Goal: Task Accomplishment & Management: Manage account settings

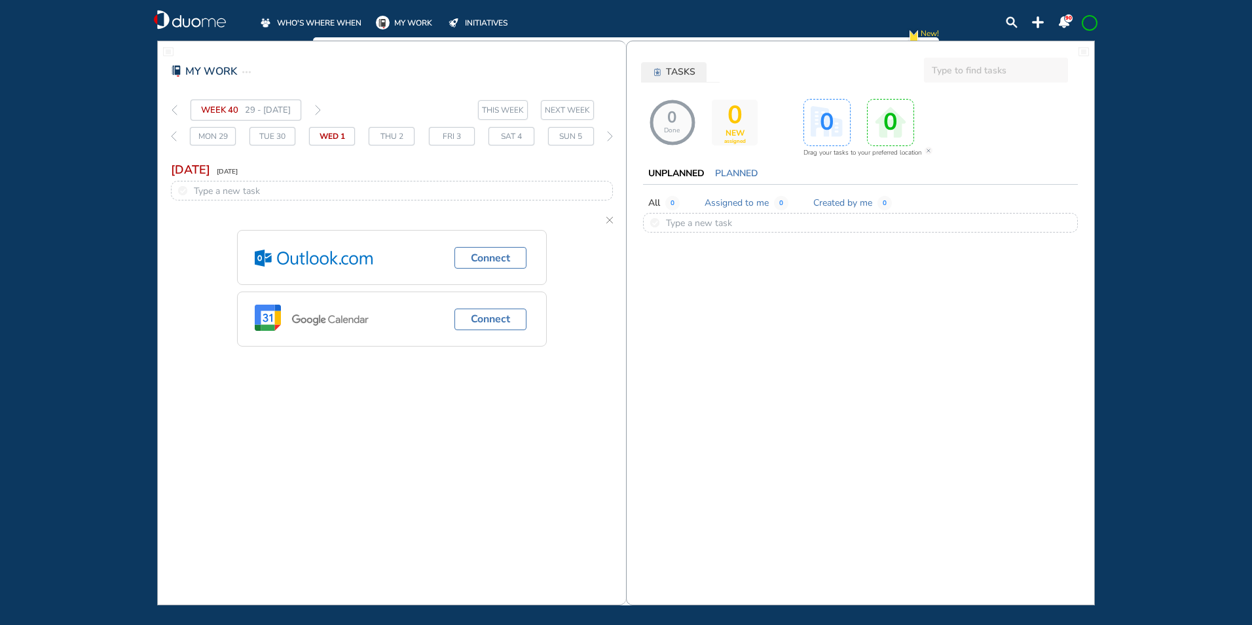
click at [331, 20] on span "WHO'S WHERE WHEN" at bounding box center [319, 22] width 84 height 13
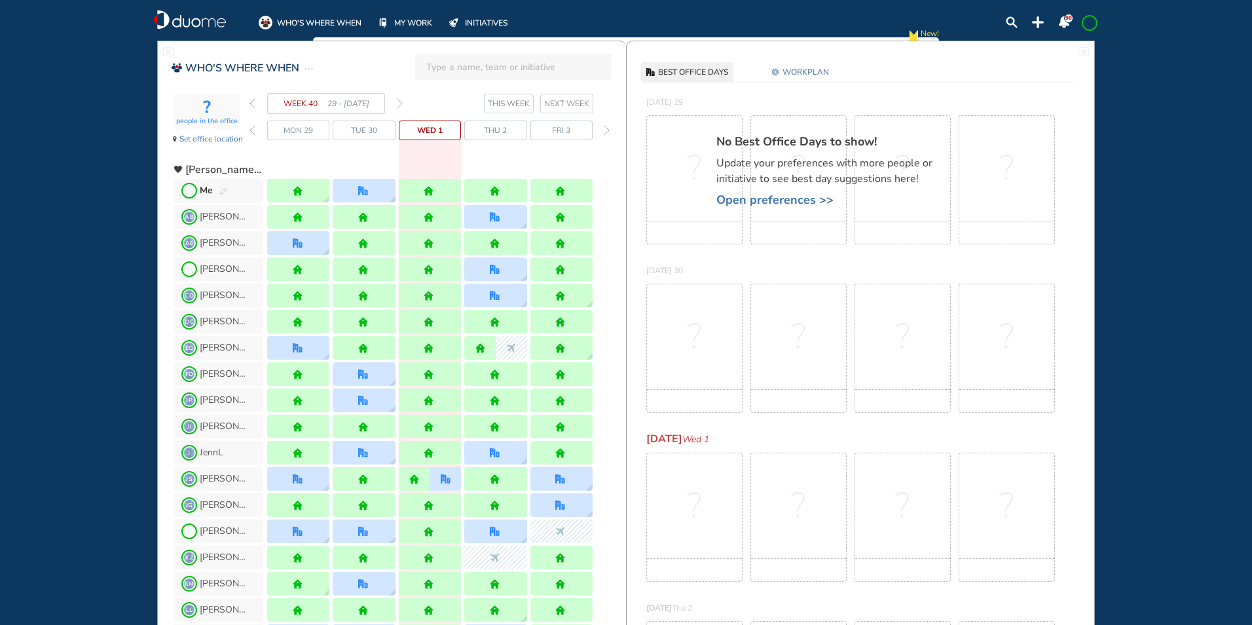
drag, startPoint x: 403, startPoint y: 100, endPoint x: 394, endPoint y: 102, distance: 9.4
click at [401, 100] on section "WEEK 40 29 - [DATE] THIS WEEK NEXT WEEK" at bounding box center [437, 103] width 377 height 21
click at [399, 100] on img "forward week" at bounding box center [400, 103] width 6 height 10
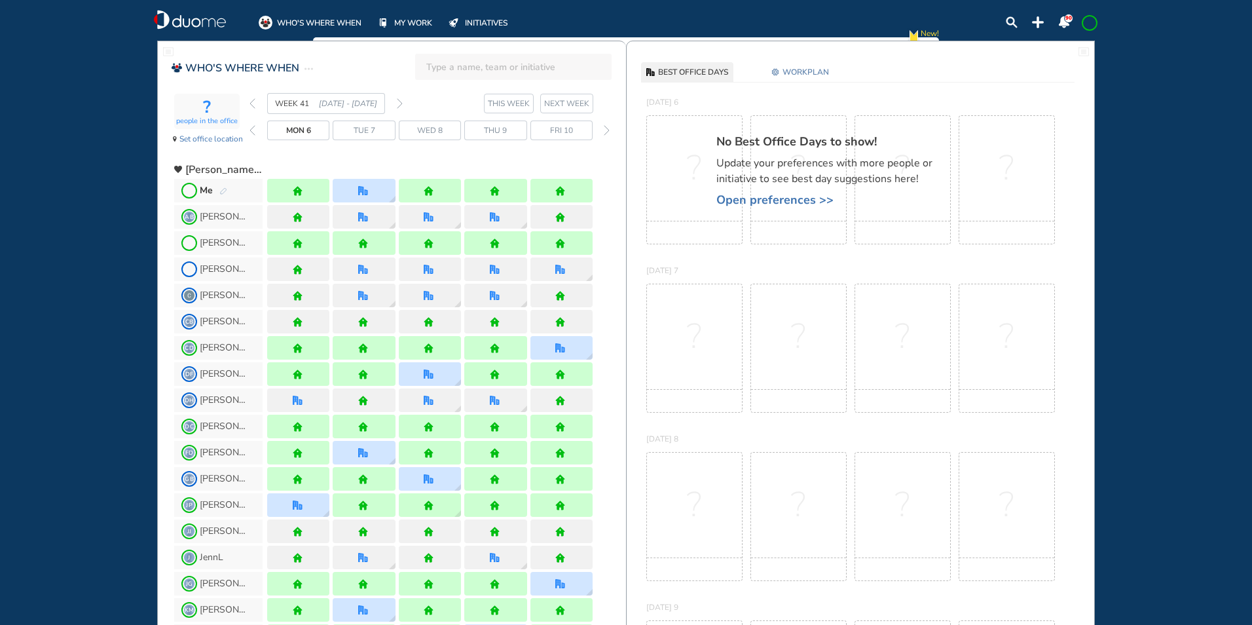
click at [222, 191] on img "pen-edit" at bounding box center [223, 191] width 8 height 9
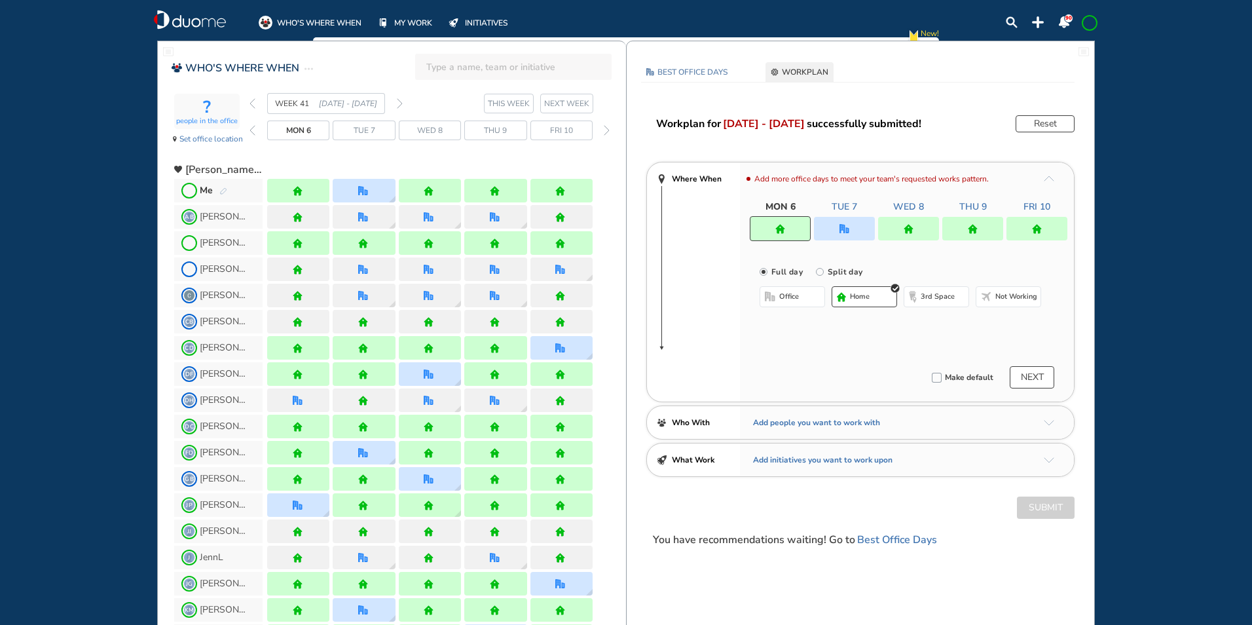
click at [842, 229] on img "office" at bounding box center [845, 229] width 10 height 10
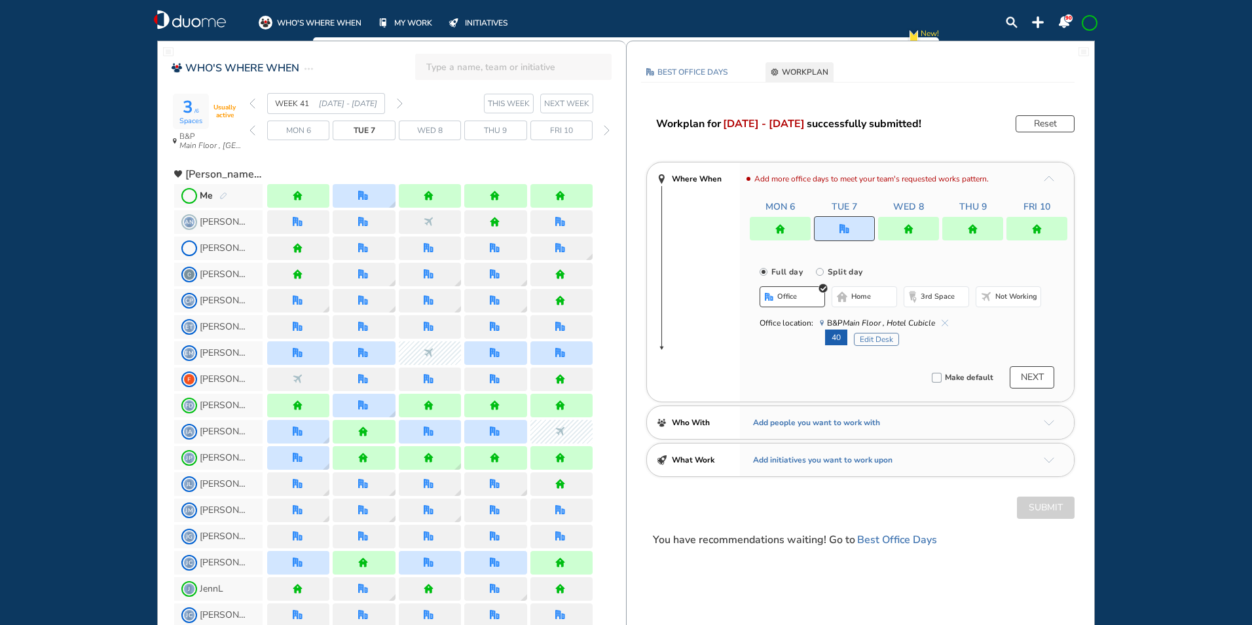
click at [869, 339] on button "Edit Desk" at bounding box center [876, 339] width 45 height 13
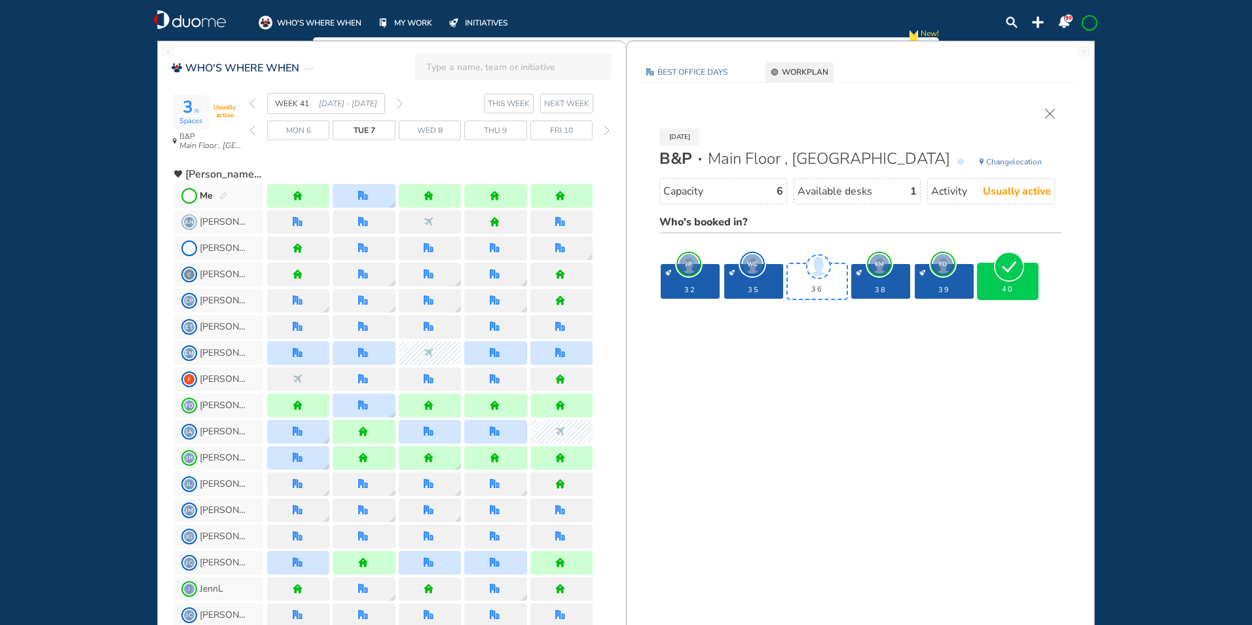
click at [399, 103] on img "forward week" at bounding box center [400, 103] width 6 height 10
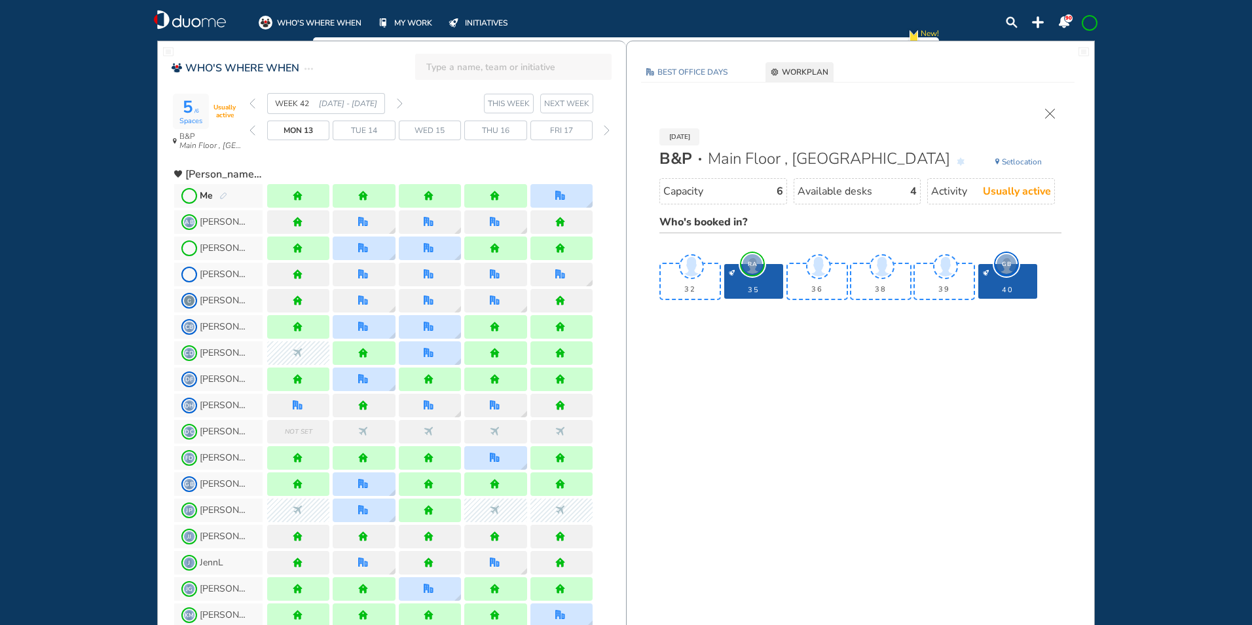
click at [223, 195] on img "pen-edit" at bounding box center [223, 196] width 8 height 9
click at [226, 193] on img "pen-edit" at bounding box center [223, 196] width 8 height 9
click at [220, 194] on img "pen-edit" at bounding box center [223, 196] width 8 height 9
click at [223, 197] on img "pen-edit" at bounding box center [223, 196] width 8 height 9
click at [223, 195] on img "pen-edit" at bounding box center [223, 196] width 8 height 9
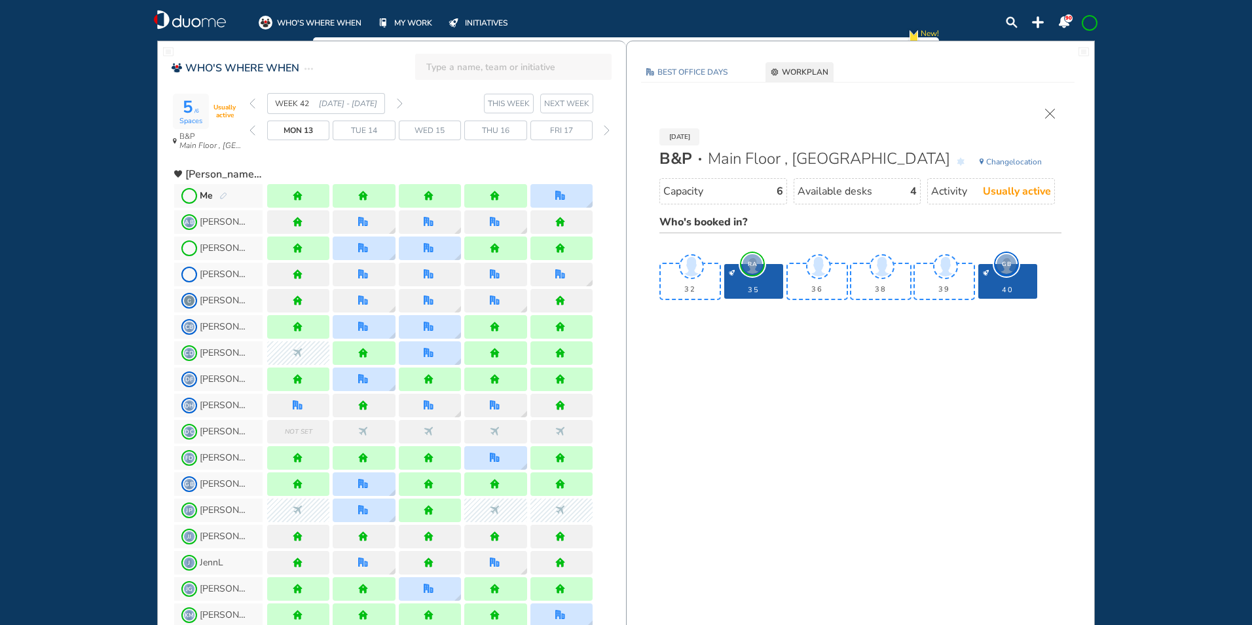
click at [225, 197] on img "pen-edit" at bounding box center [223, 196] width 8 height 9
click at [223, 195] on img "pen-edit" at bounding box center [223, 196] width 8 height 9
click at [223, 193] on img "pen-edit" at bounding box center [223, 196] width 8 height 9
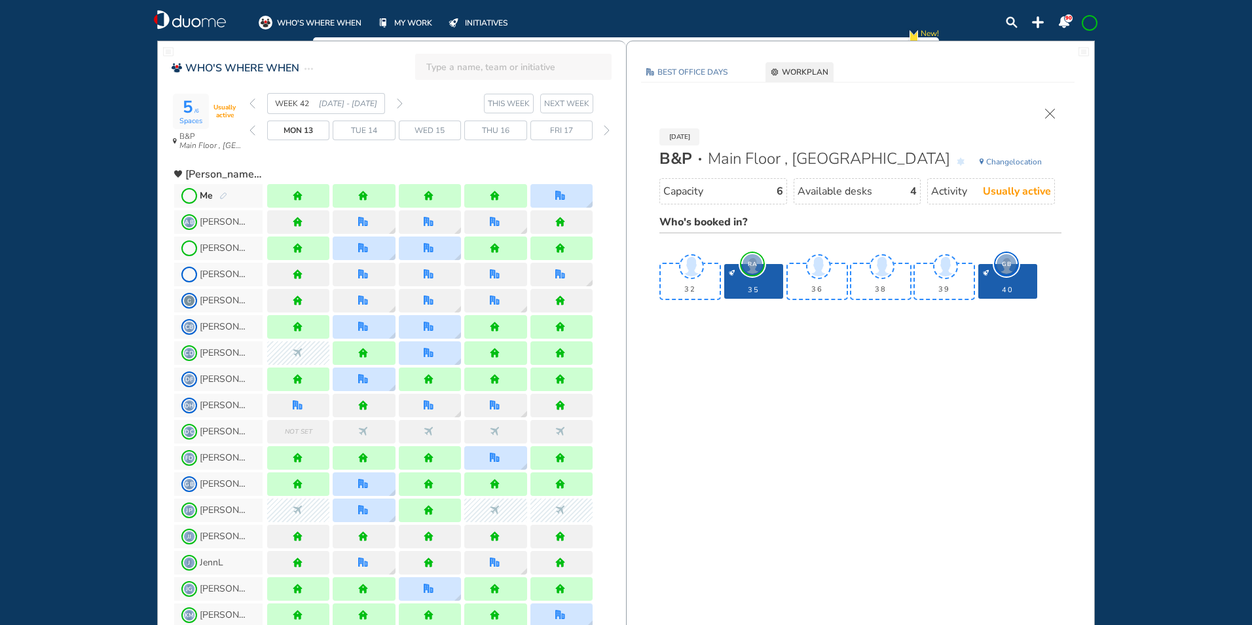
drag, startPoint x: 778, startPoint y: 291, endPoint x: 768, endPoint y: 286, distance: 10.8
click at [777, 291] on span "35" at bounding box center [754, 290] width 54 height 8
click at [1052, 107] on div "[DATE] B&P Main Floor , Hotel Cubicle Change location Capacity 6 Available desk…" at bounding box center [860, 221] width 441 height 250
click at [1047, 115] on img "cross-thin" at bounding box center [1050, 114] width 10 height 10
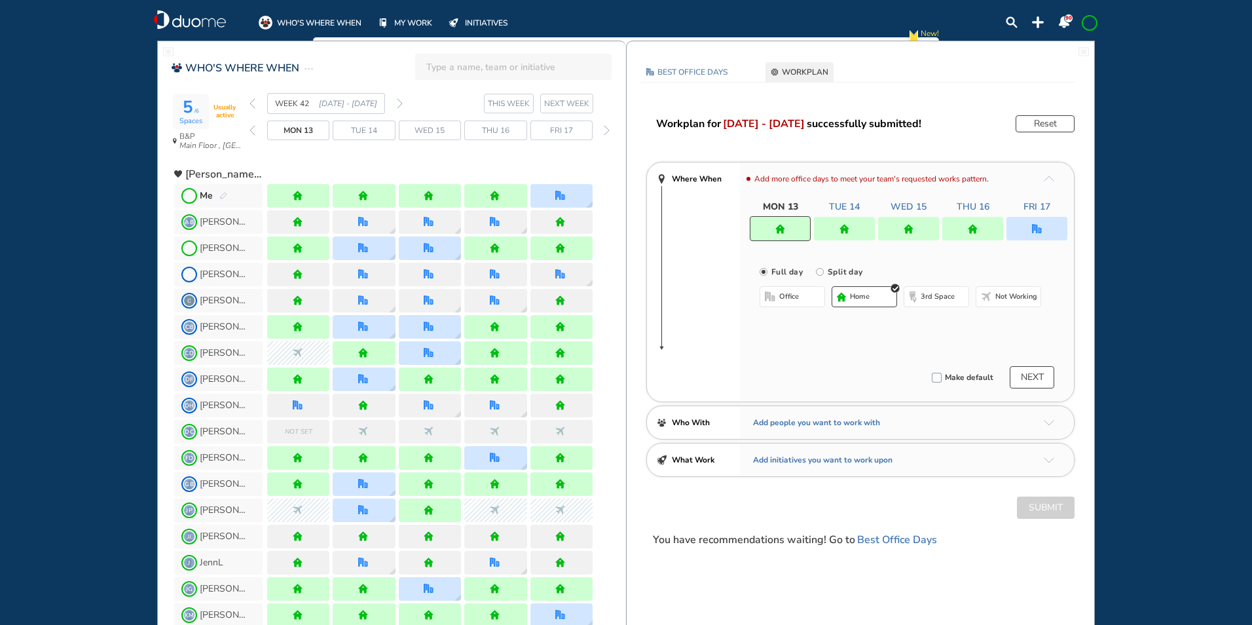
click at [844, 222] on div at bounding box center [844, 229] width 61 height 24
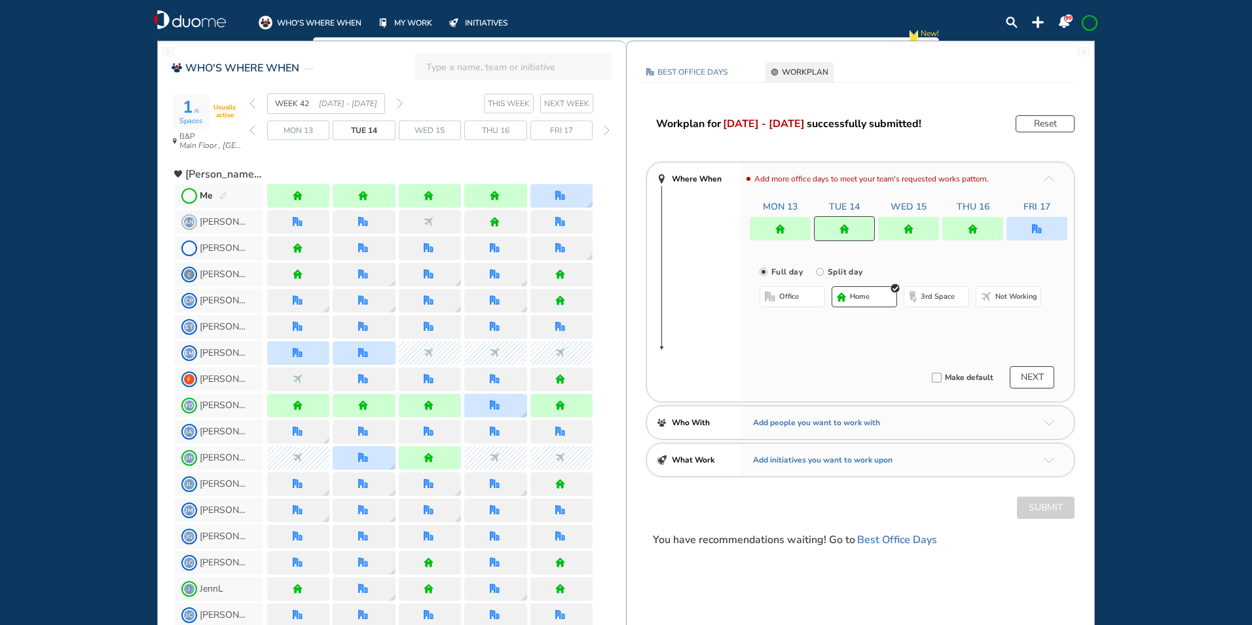
click at [783, 300] on span "office" at bounding box center [789, 296] width 20 height 10
click at [852, 337] on button "Select a Desk" at bounding box center [854, 339] width 59 height 13
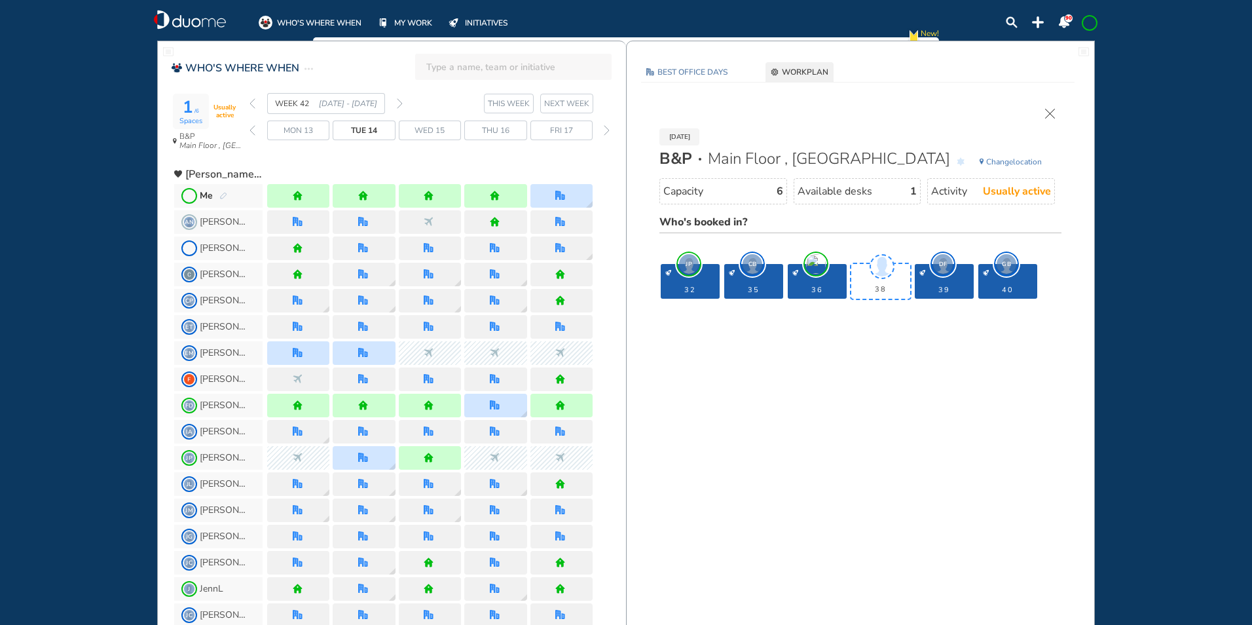
click at [1052, 110] on img "cross-thin" at bounding box center [1050, 114] width 10 height 10
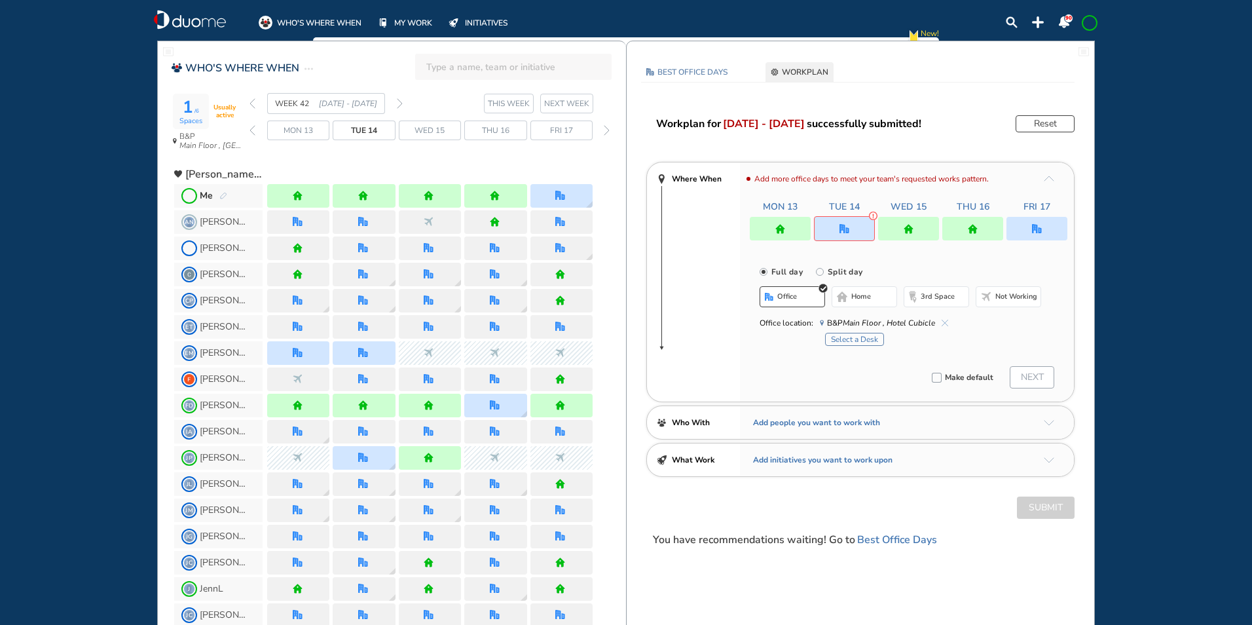
click at [854, 293] on span "home" at bounding box center [861, 296] width 20 height 10
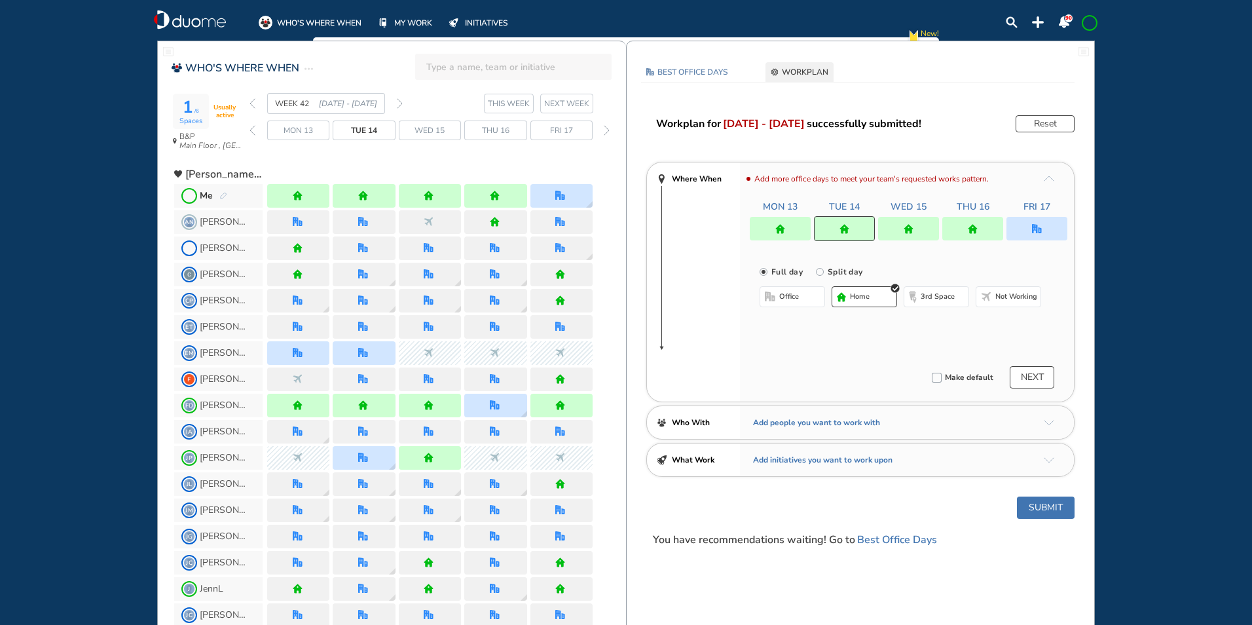
click at [774, 227] on div at bounding box center [780, 229] width 61 height 24
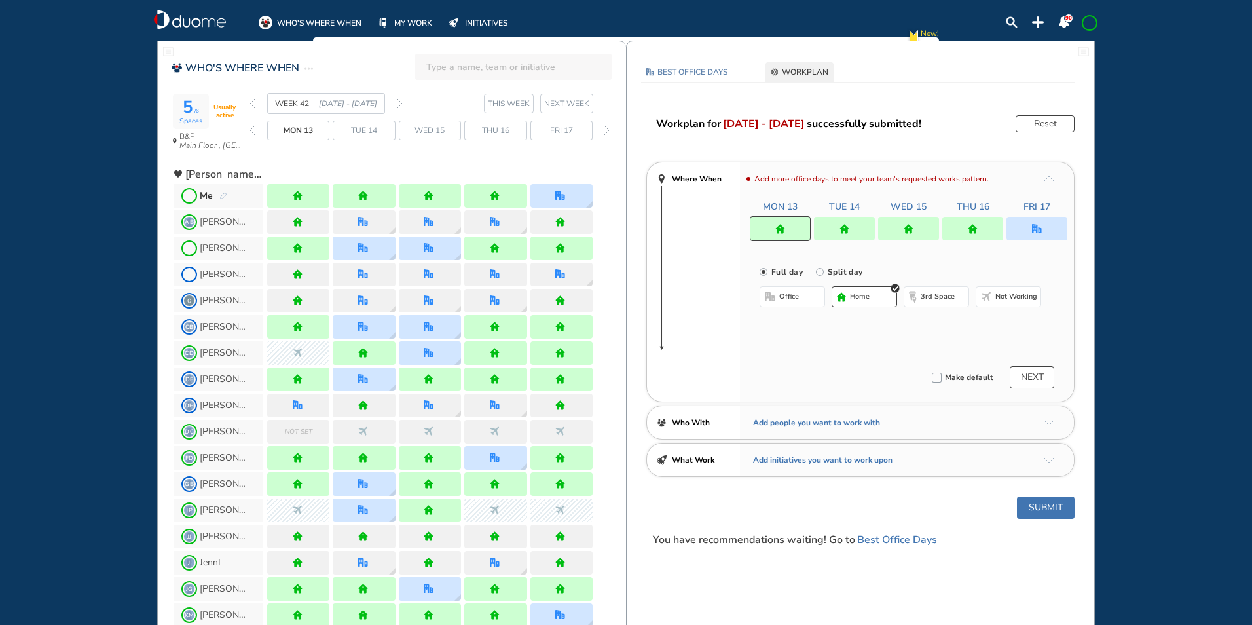
click at [781, 296] on span "office" at bounding box center [789, 296] width 20 height 10
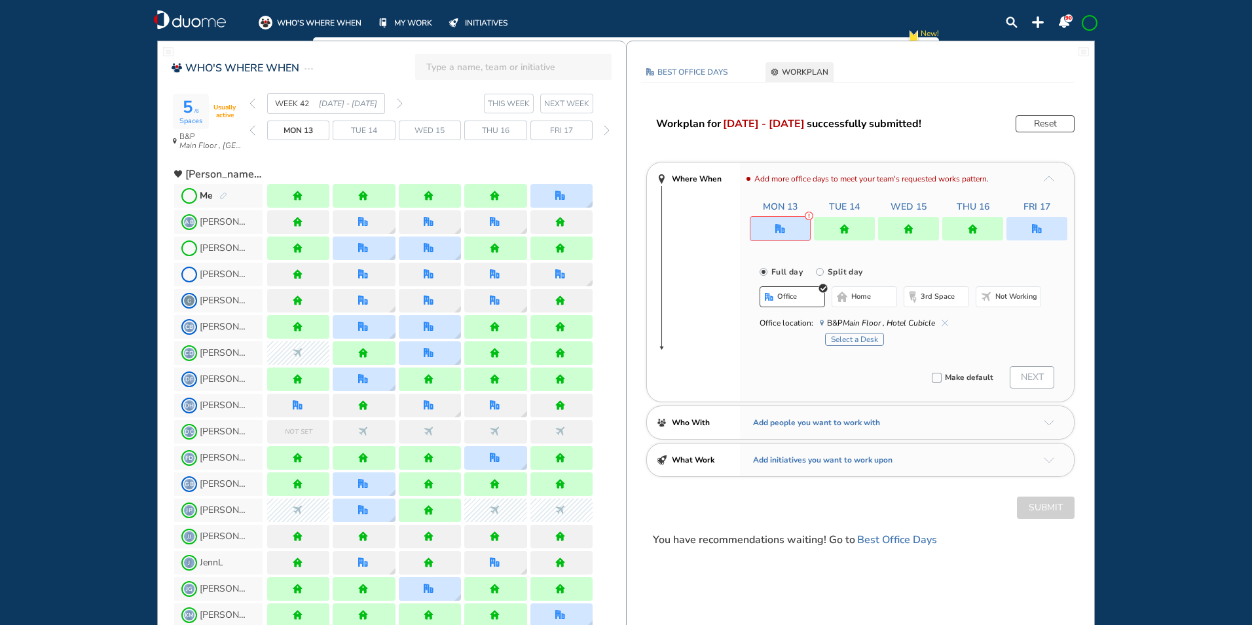
click at [847, 335] on button "Select a Desk" at bounding box center [854, 339] width 59 height 13
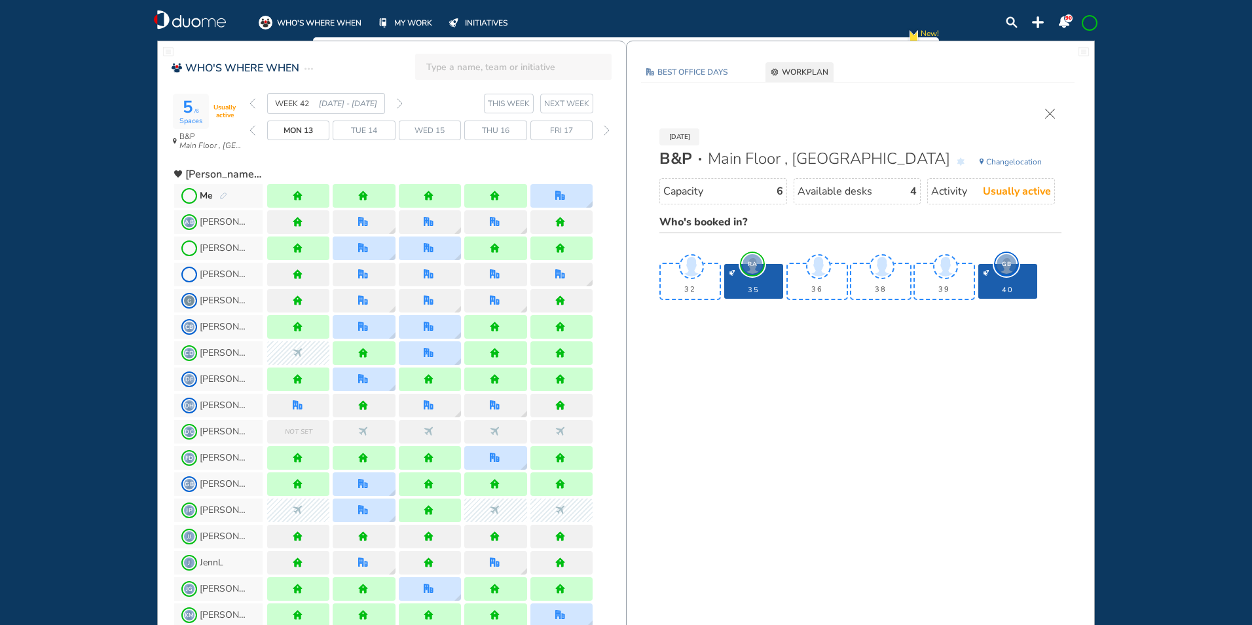
click at [399, 101] on img "forward week" at bounding box center [400, 103] width 6 height 10
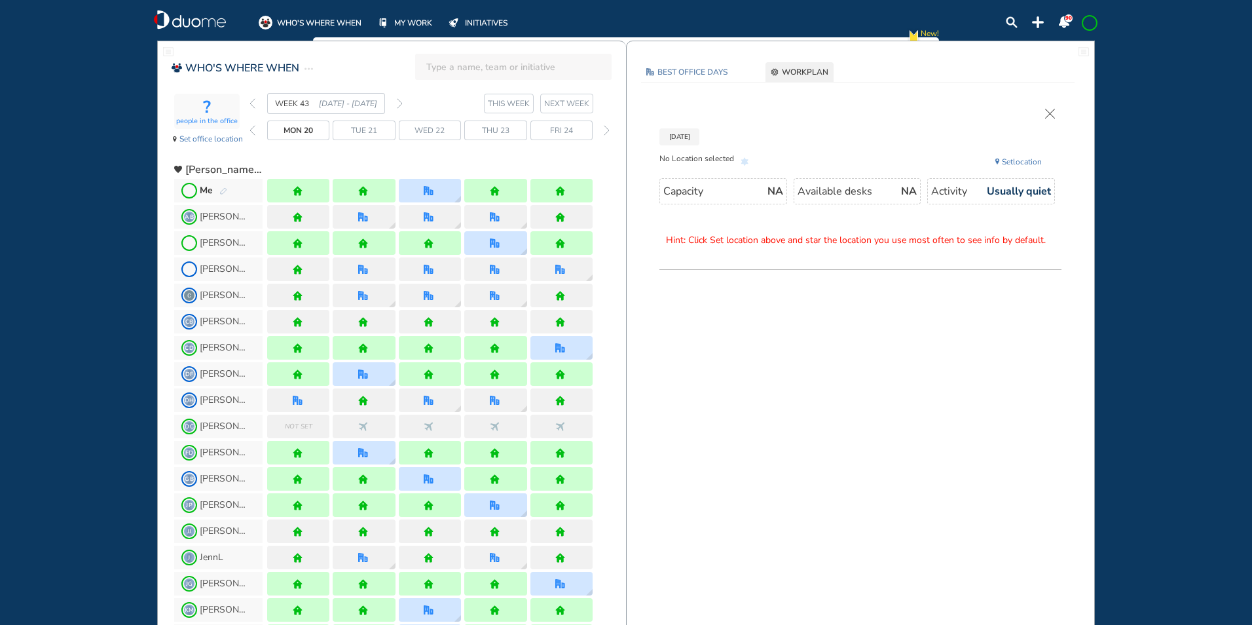
click at [225, 189] on img "pen-edit" at bounding box center [223, 191] width 8 height 9
click at [252, 100] on img "back week" at bounding box center [252, 103] width 6 height 10
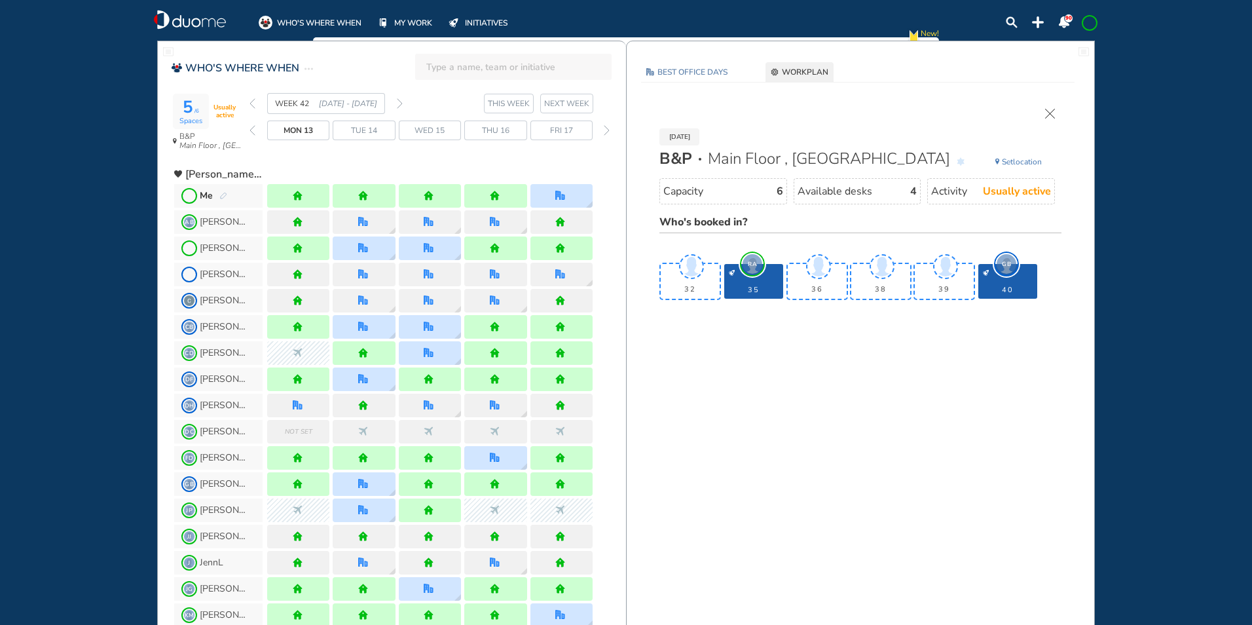
click at [399, 103] on img "forward week" at bounding box center [400, 103] width 6 height 10
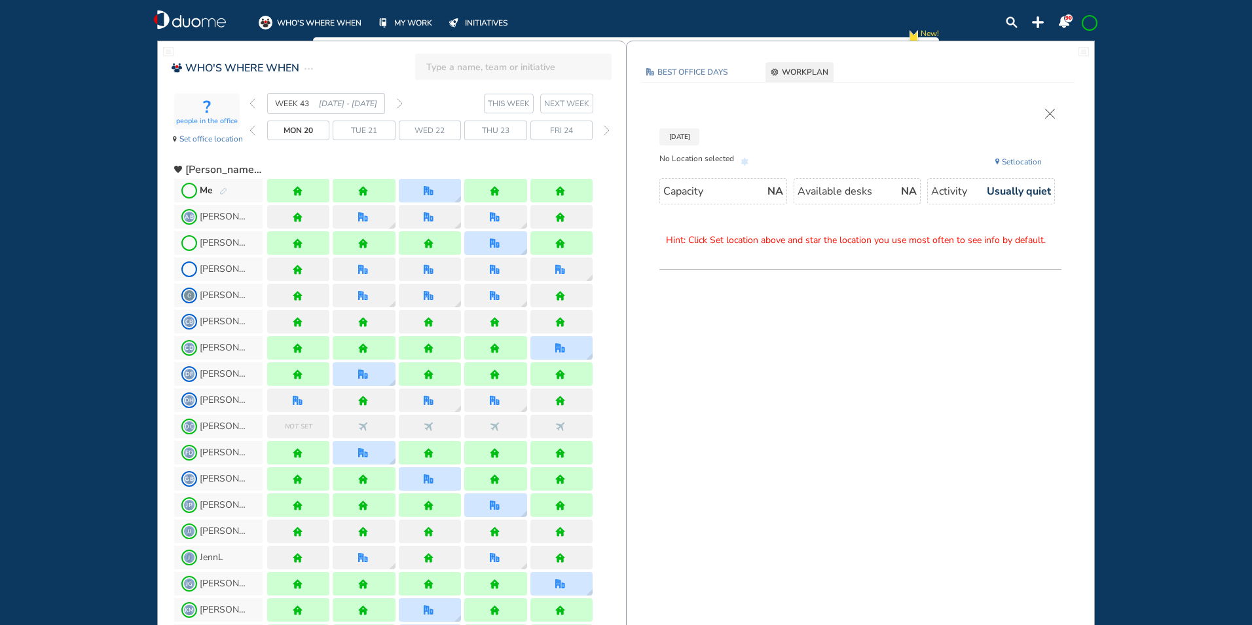
click at [223, 191] on img "pen-edit" at bounding box center [223, 191] width 8 height 9
click at [226, 189] on img "pen-edit" at bounding box center [223, 191] width 8 height 9
click at [223, 188] on img "pen-edit" at bounding box center [223, 191] width 8 height 9
click at [224, 191] on img "pen-edit" at bounding box center [223, 191] width 8 height 9
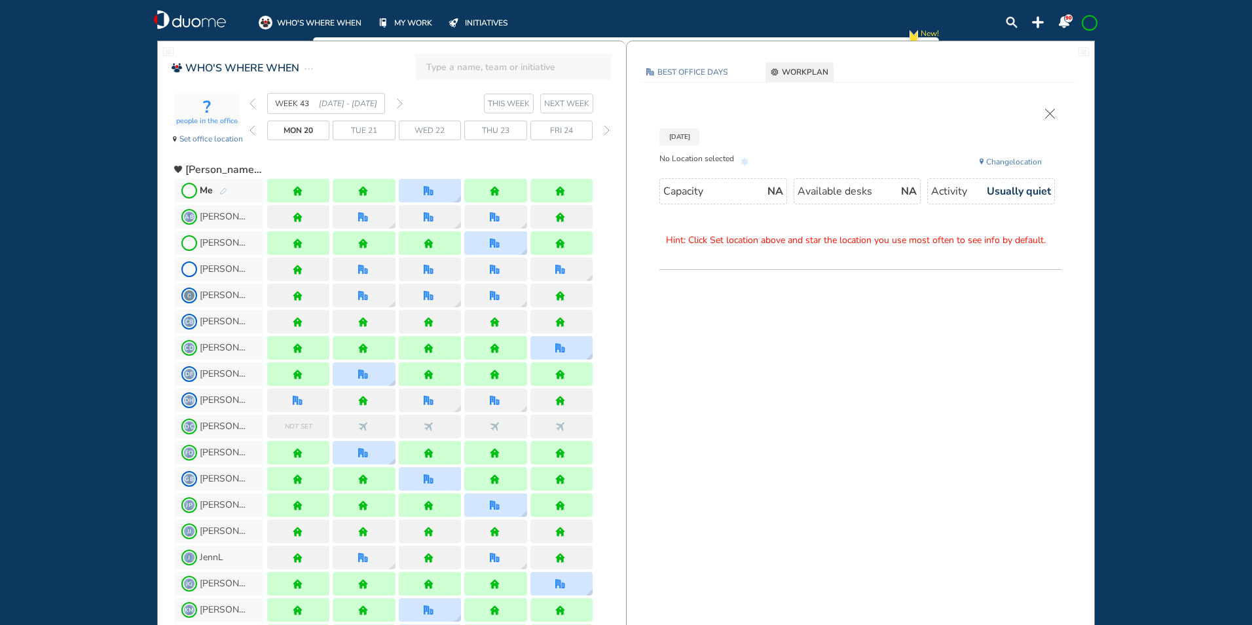
click at [224, 191] on img "pen-edit" at bounding box center [223, 191] width 8 height 9
click at [229, 189] on span "Me" at bounding box center [218, 191] width 88 height 24
click at [435, 198] on div at bounding box center [430, 191] width 62 height 24
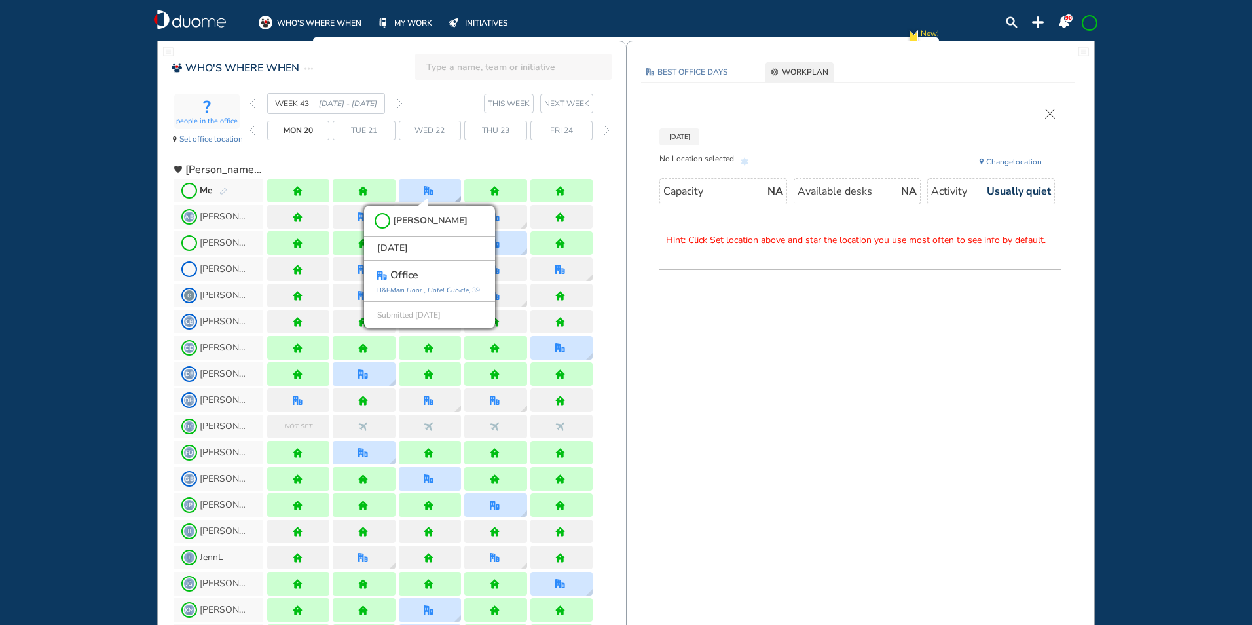
click at [420, 208] on div "[PERSON_NAME] [DATE] office [GEOGRAPHIC_DATA] , [GEOGRAPHIC_DATA] , 39 Submitte…" at bounding box center [429, 267] width 131 height 122
click at [221, 195] on img "pen-edit" at bounding box center [223, 191] width 8 height 9
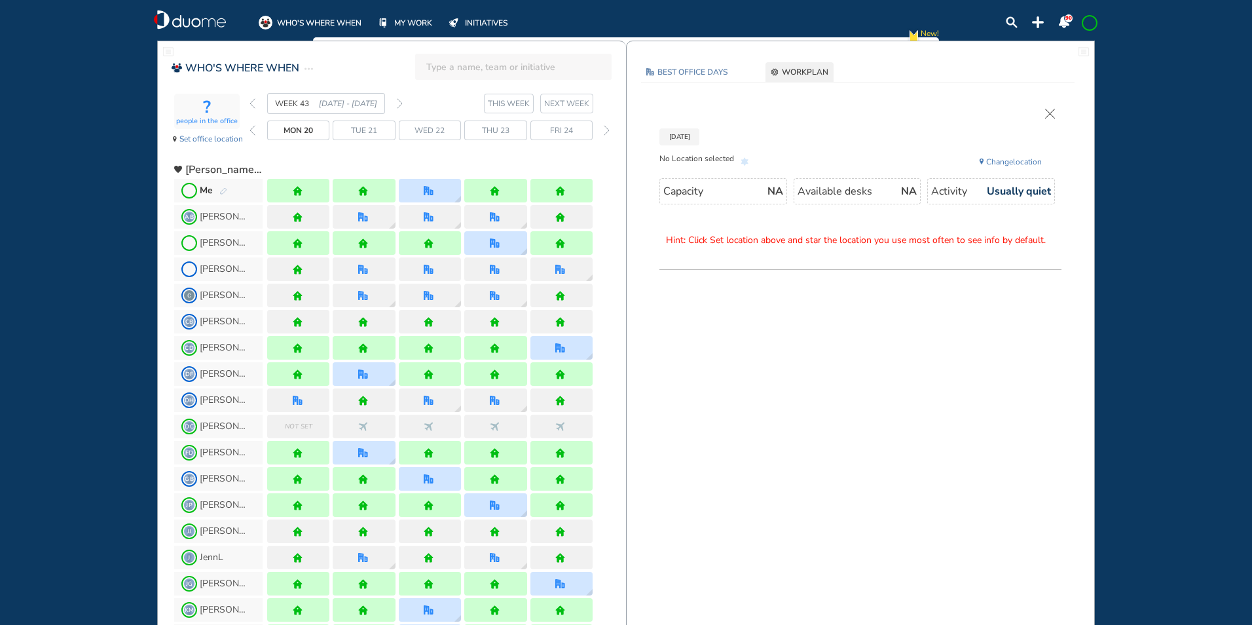
click at [221, 189] on img "pen-edit" at bounding box center [223, 191] width 8 height 9
click at [222, 189] on img "pen-edit" at bounding box center [223, 191] width 8 height 9
click at [227, 188] on img "pen-edit" at bounding box center [223, 191] width 8 height 9
drag, startPoint x: 227, startPoint y: 188, endPoint x: 275, endPoint y: 149, distance: 62.0
click at [227, 187] on span "Me" at bounding box center [218, 191] width 88 height 24
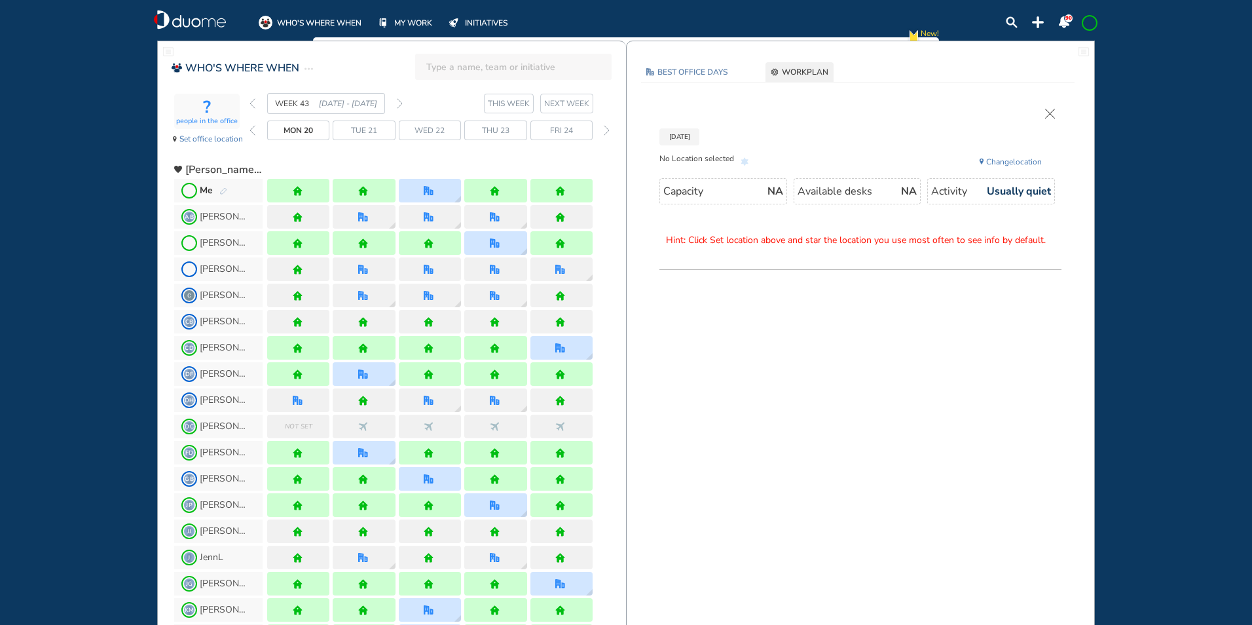
click at [252, 100] on img "back week" at bounding box center [252, 103] width 6 height 10
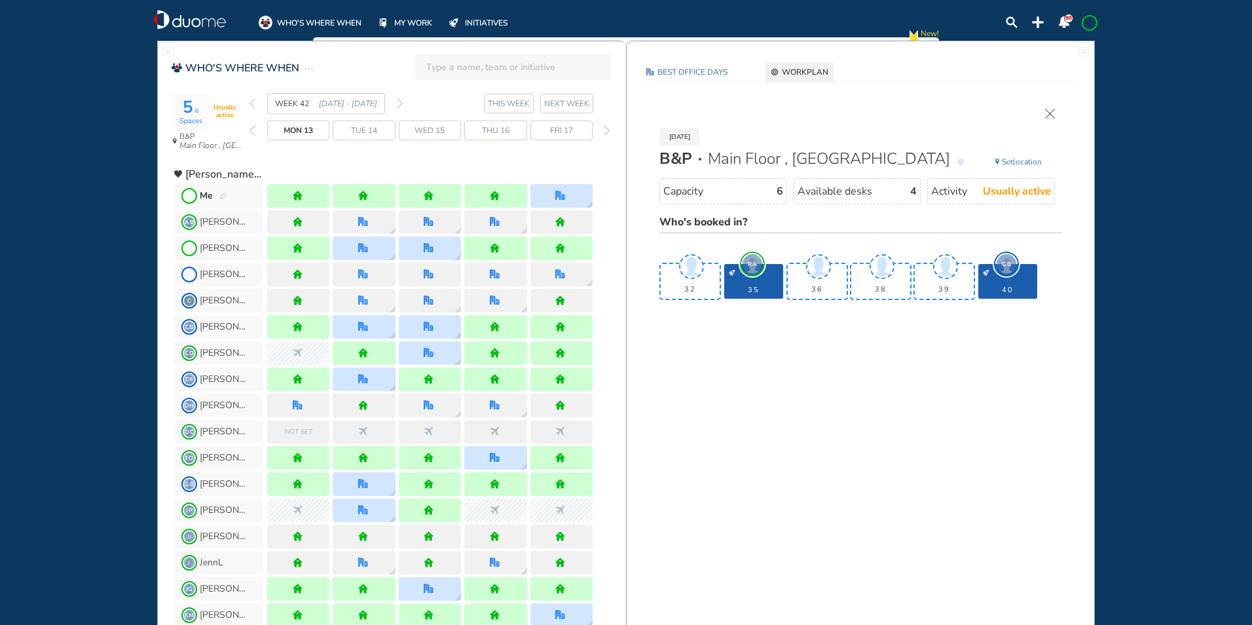
click at [1047, 107] on div "[DATE] B&P Main Floor , Hotel Cubicle Set location Capacity 6 Available desks 4…" at bounding box center [860, 221] width 441 height 250
click at [1052, 113] on img "cross-thin" at bounding box center [1050, 114] width 10 height 10
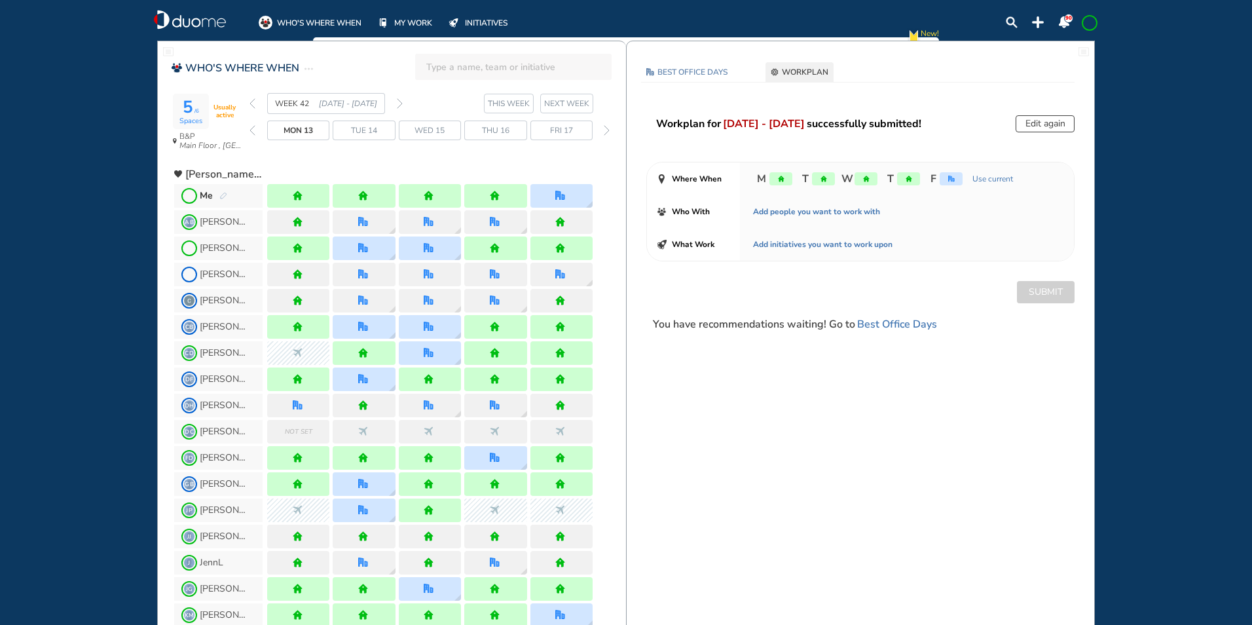
click at [222, 196] on img "pen-edit" at bounding box center [223, 196] width 8 height 9
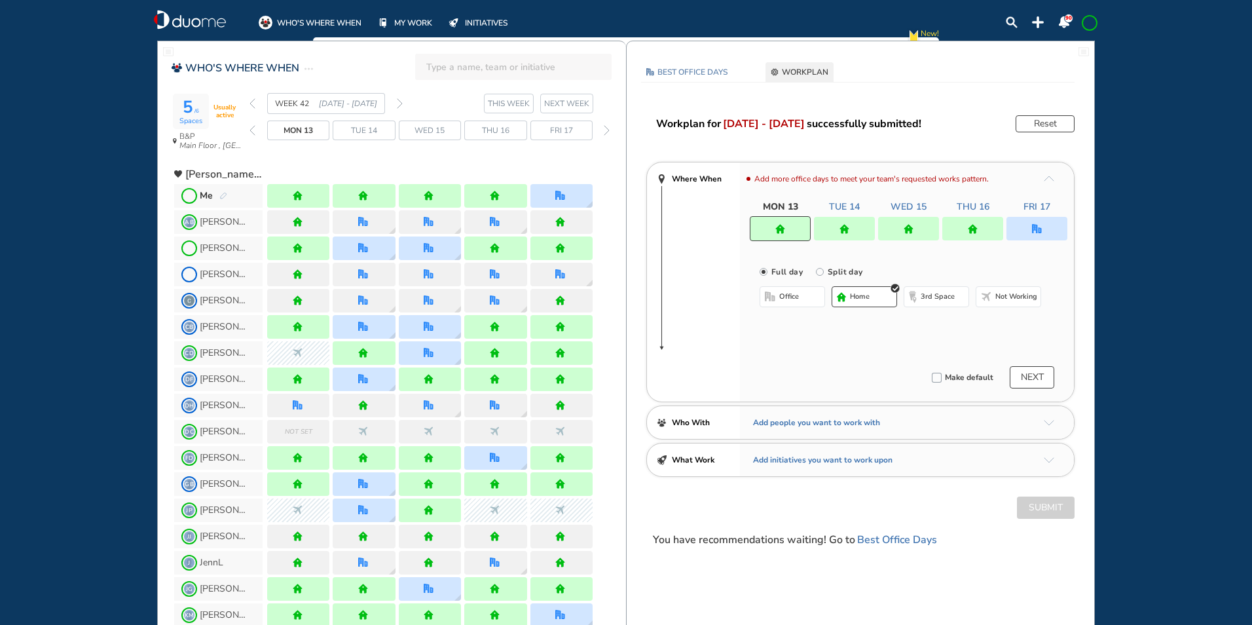
click at [399, 103] on img "forward week" at bounding box center [400, 103] width 6 height 10
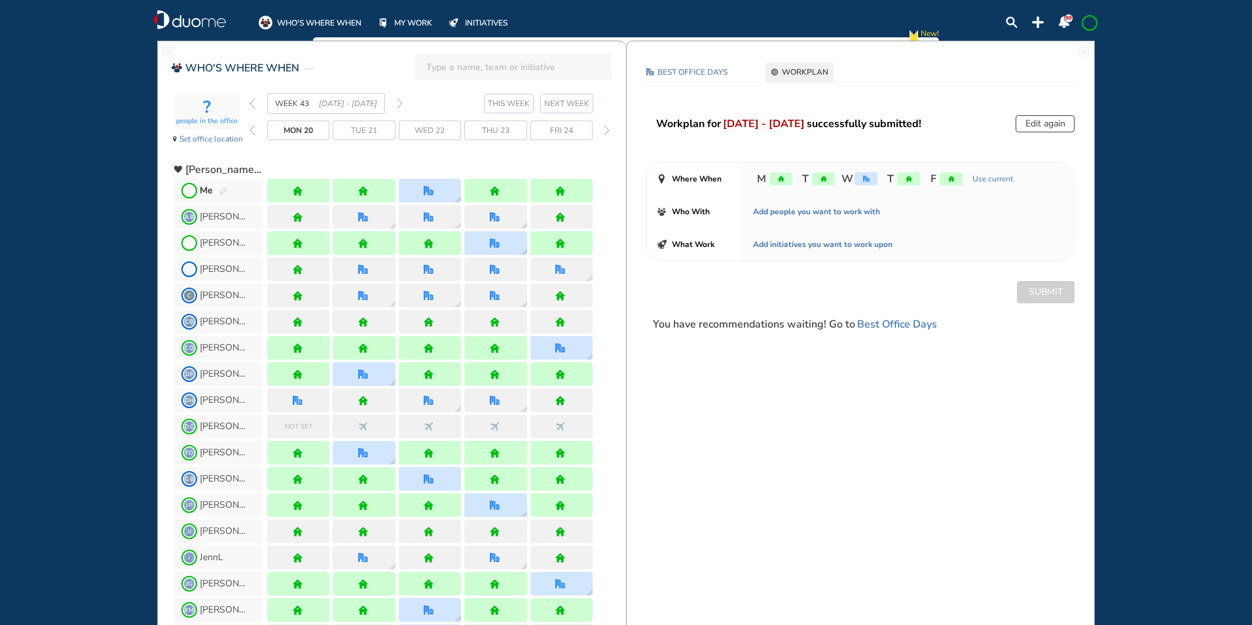
click at [224, 189] on img "pen-edit" at bounding box center [223, 191] width 8 height 9
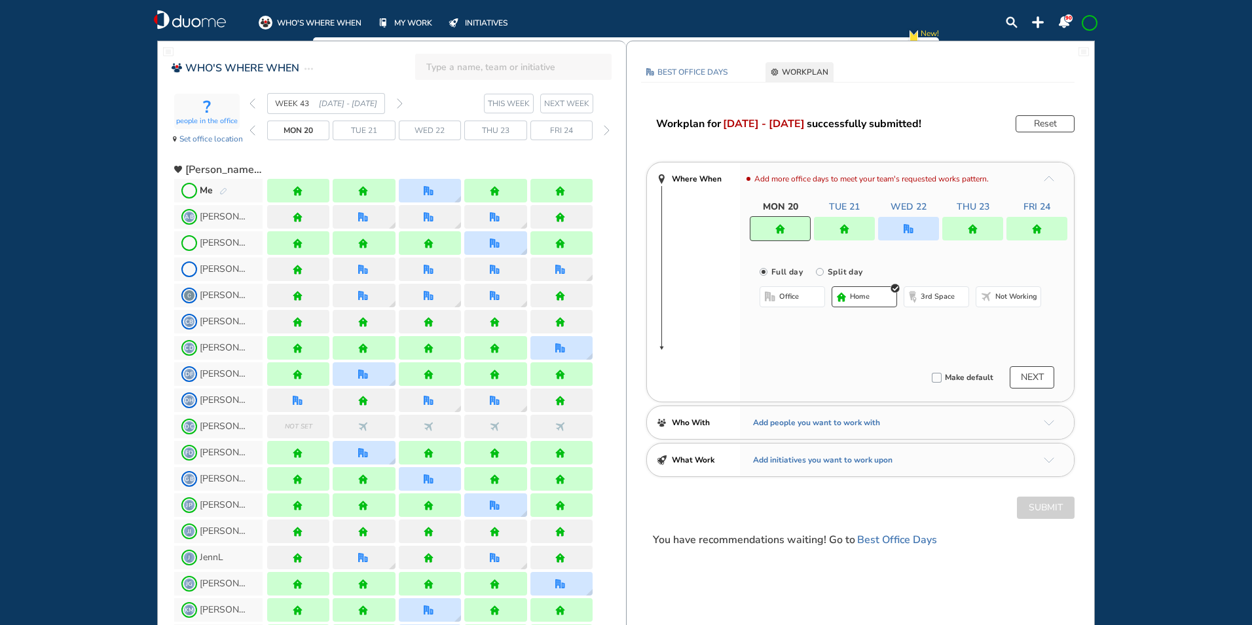
click at [908, 231] on img "office" at bounding box center [909, 229] width 10 height 10
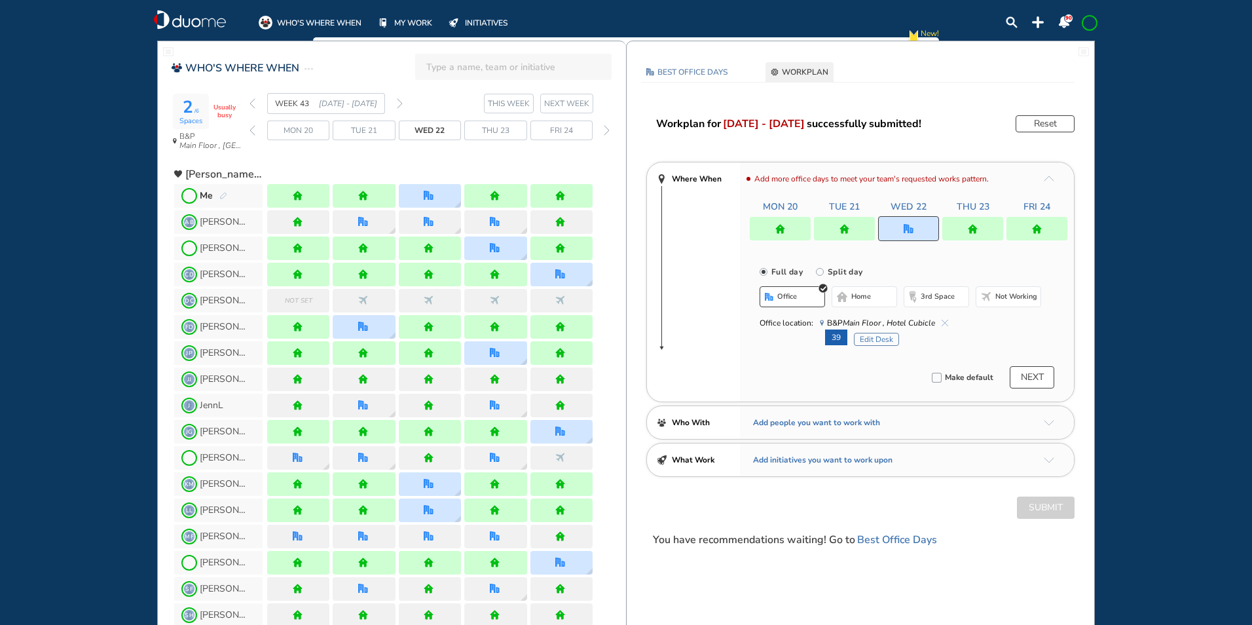
click at [871, 341] on button "Edit Desk" at bounding box center [876, 339] width 45 height 13
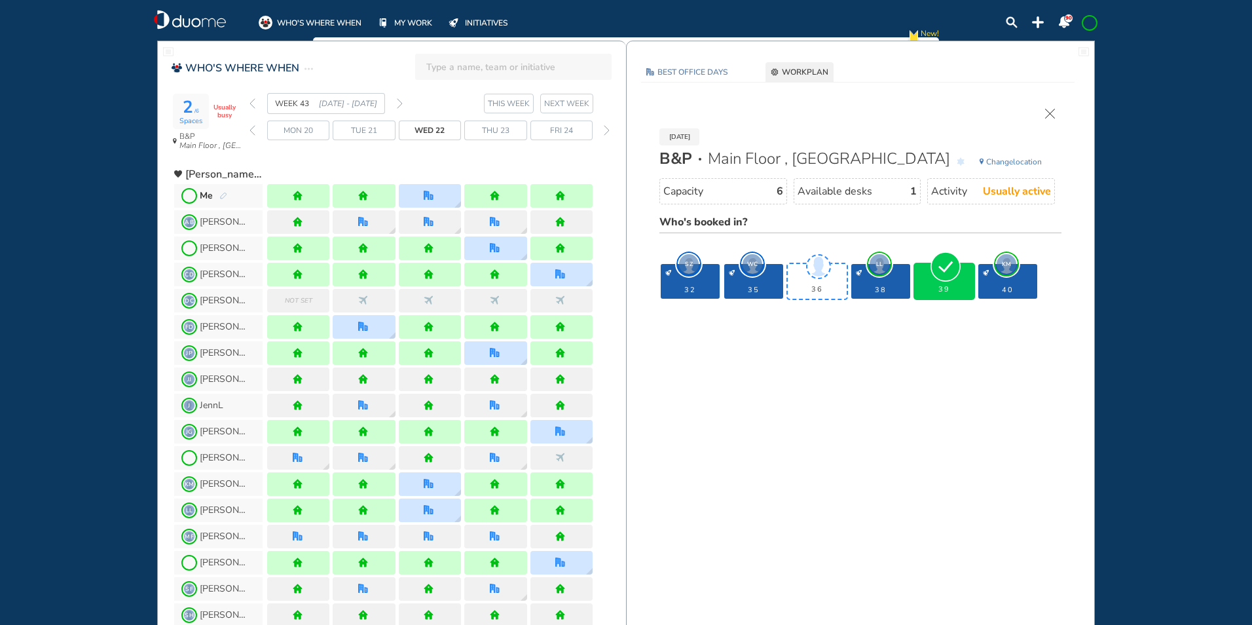
click at [1049, 116] on img "cross-thin" at bounding box center [1050, 114] width 10 height 10
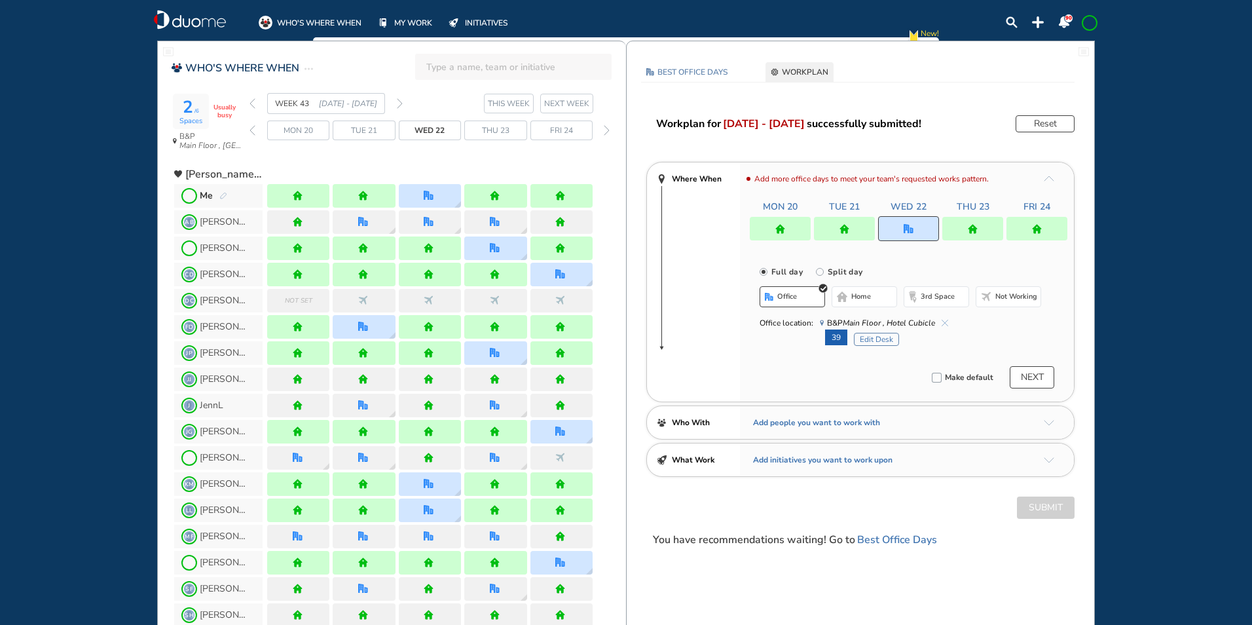
click at [399, 104] on img "forward week" at bounding box center [400, 103] width 6 height 10
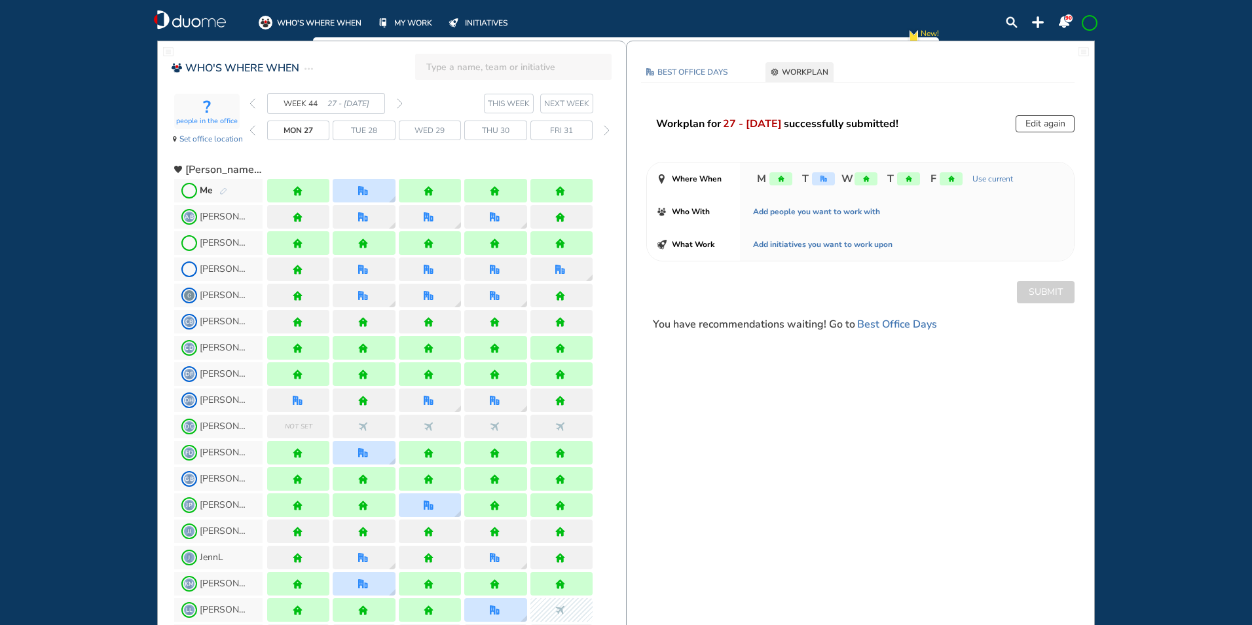
click at [223, 187] on img "pen-edit" at bounding box center [223, 191] width 8 height 9
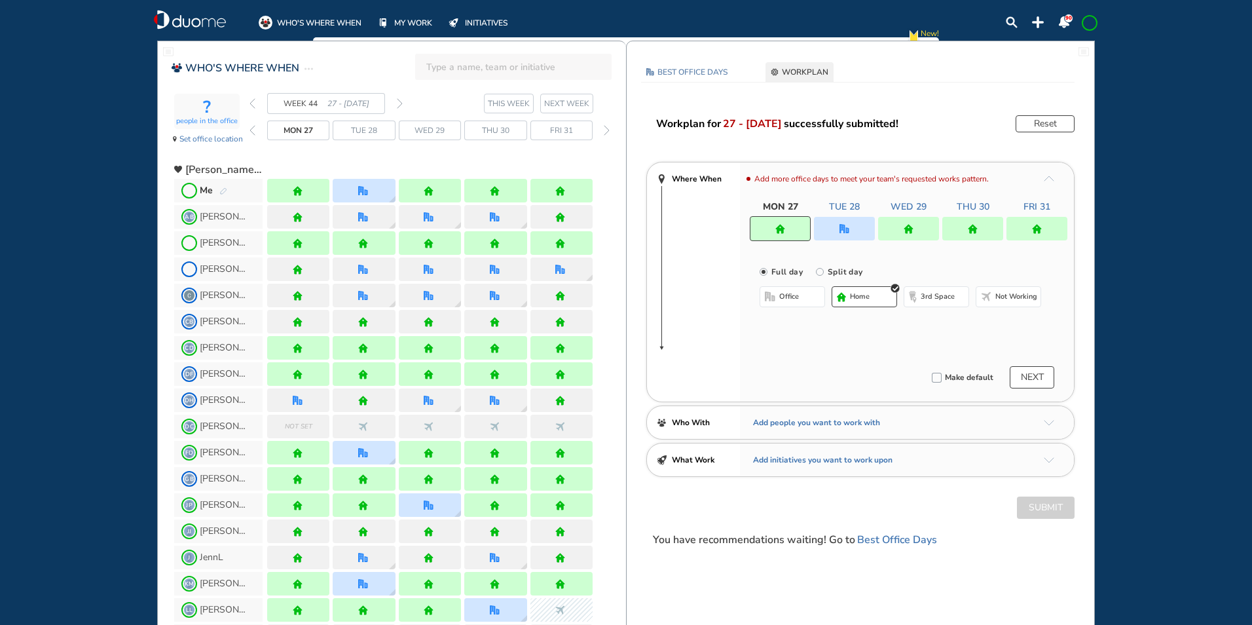
drag, startPoint x: 848, startPoint y: 218, endPoint x: 842, endPoint y: 221, distance: 6.7
click at [848, 217] on div at bounding box center [844, 229] width 61 height 24
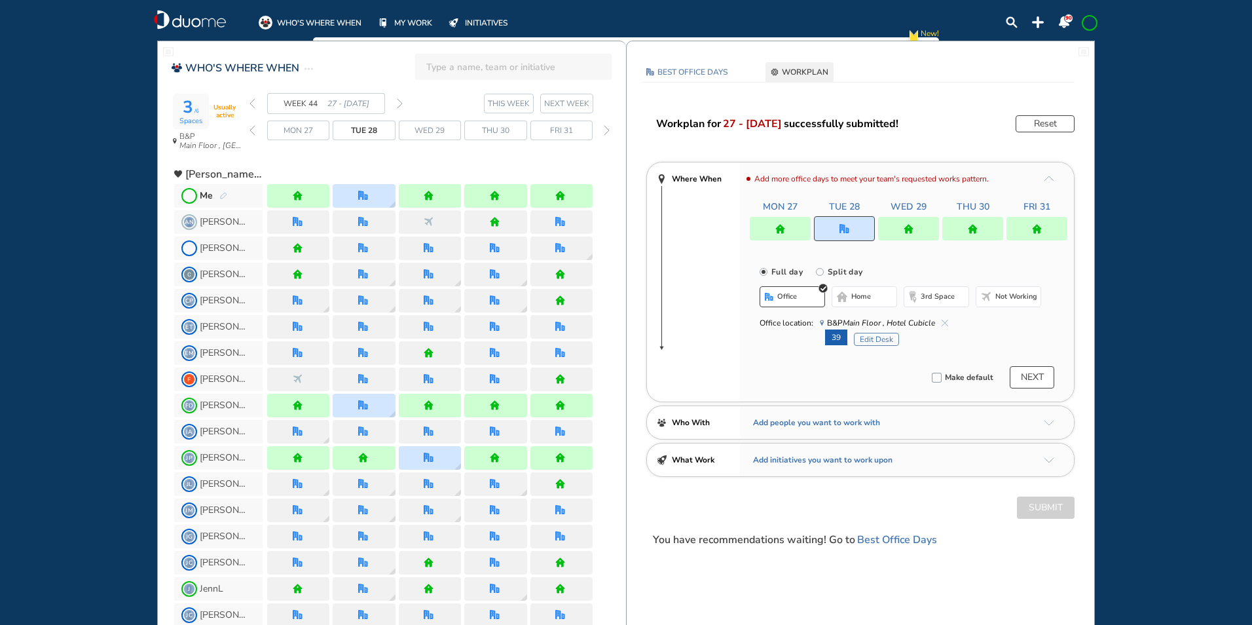
click at [874, 337] on button "Edit Desk" at bounding box center [876, 339] width 45 height 13
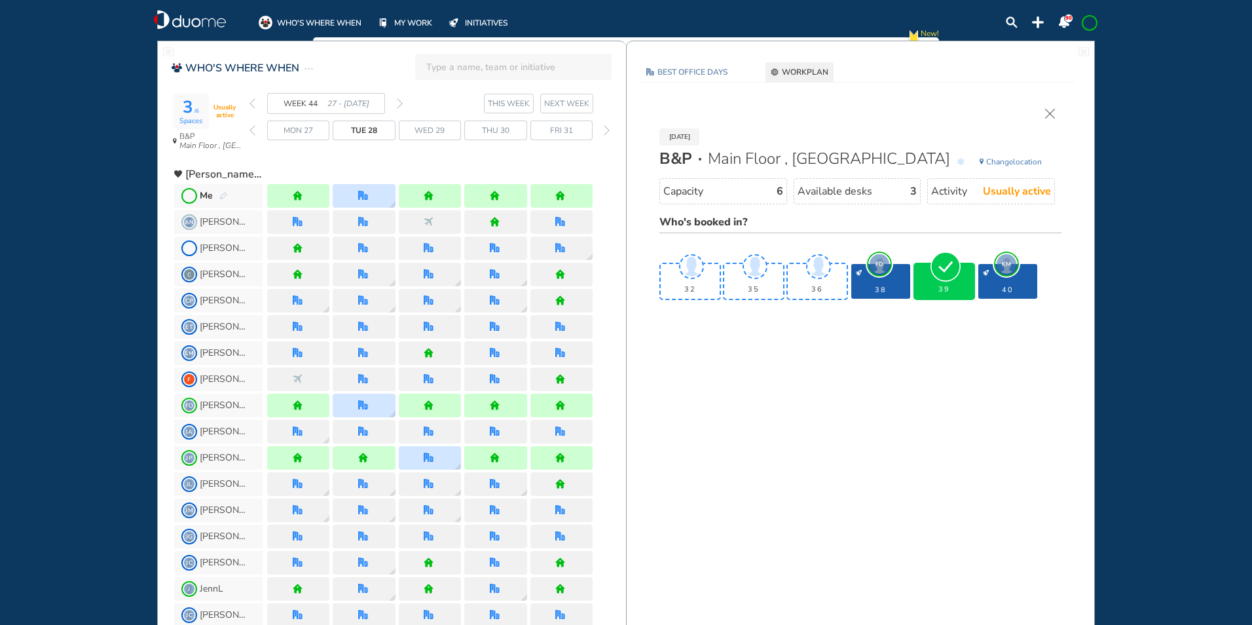
click at [401, 103] on img "forward week" at bounding box center [400, 103] width 6 height 10
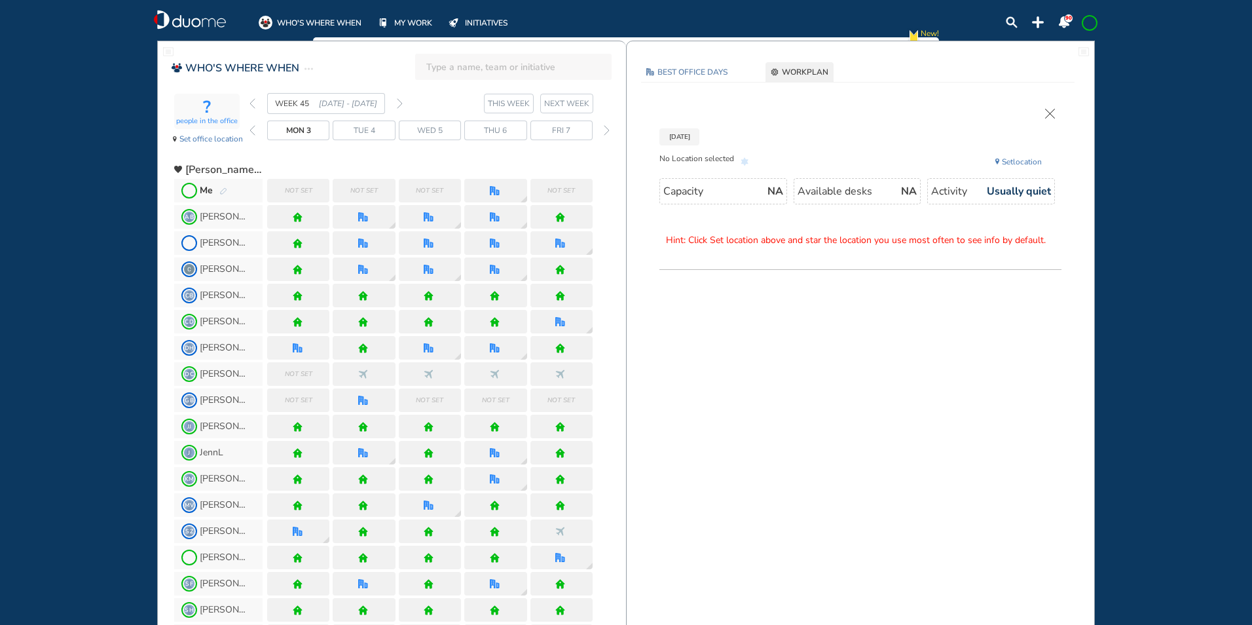
click at [221, 191] on img "pen-edit" at bounding box center [223, 191] width 8 height 9
click at [1050, 115] on img "cross-thin" at bounding box center [1050, 114] width 10 height 10
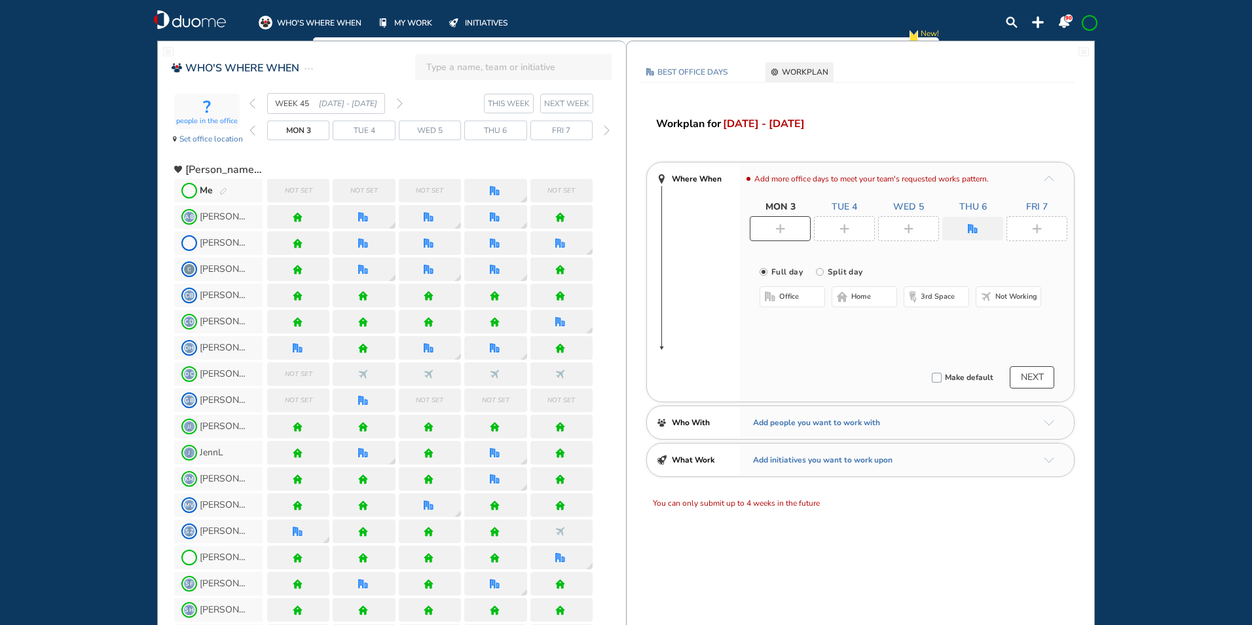
click at [766, 228] on div at bounding box center [780, 228] width 61 height 25
click at [847, 292] on button "home" at bounding box center [864, 296] width 65 height 21
click at [843, 222] on div at bounding box center [844, 228] width 61 height 25
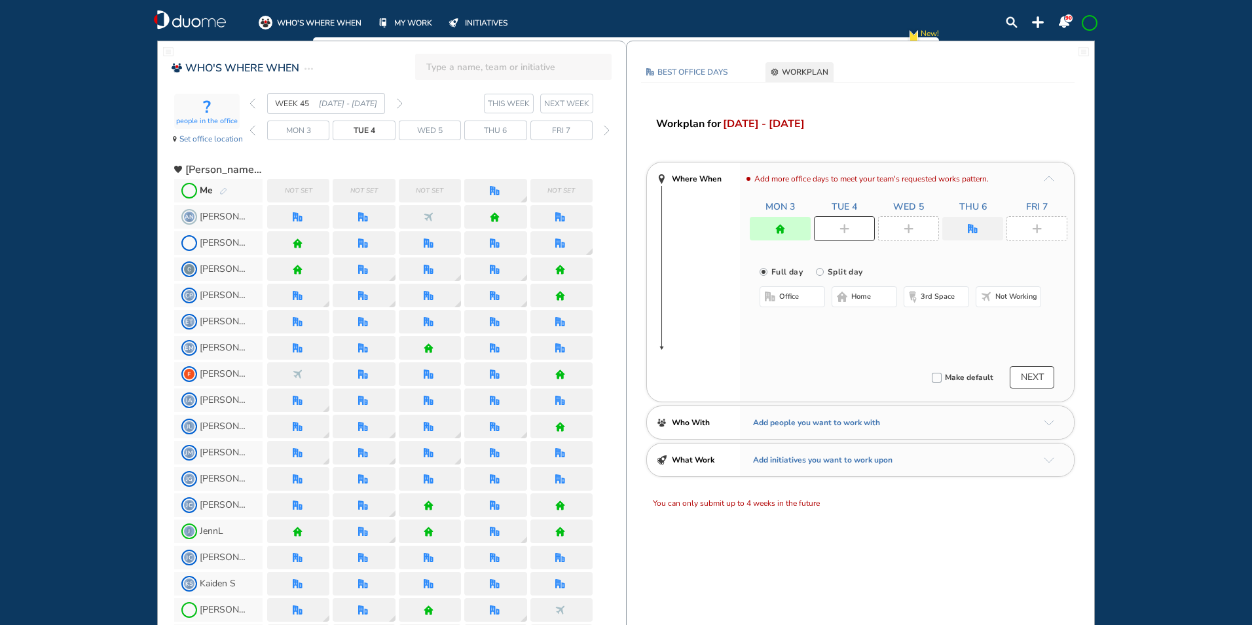
click at [855, 291] on span "home" at bounding box center [861, 296] width 20 height 10
click at [851, 284] on div "Full day [GEOGRAPHIC_DATA] day office home 3rd space Not working" at bounding box center [907, 294] width 334 height 90
drag, startPoint x: 853, startPoint y: 304, endPoint x: 950, endPoint y: 238, distance: 117.0
click at [853, 303] on button "home" at bounding box center [864, 296] width 65 height 21
drag, startPoint x: 862, startPoint y: 296, endPoint x: 869, endPoint y: 288, distance: 10.2
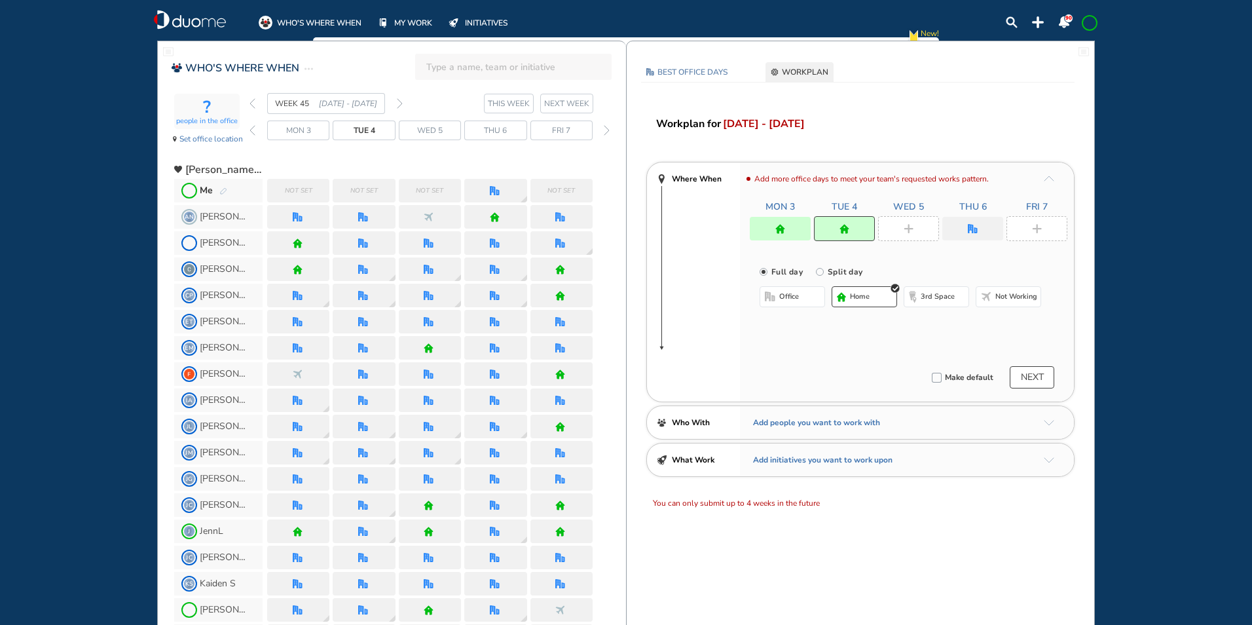
click at [866, 293] on span "home" at bounding box center [860, 296] width 20 height 10
click at [909, 228] on img "plus-rounded-bdbdbd" at bounding box center [909, 229] width 10 height 10
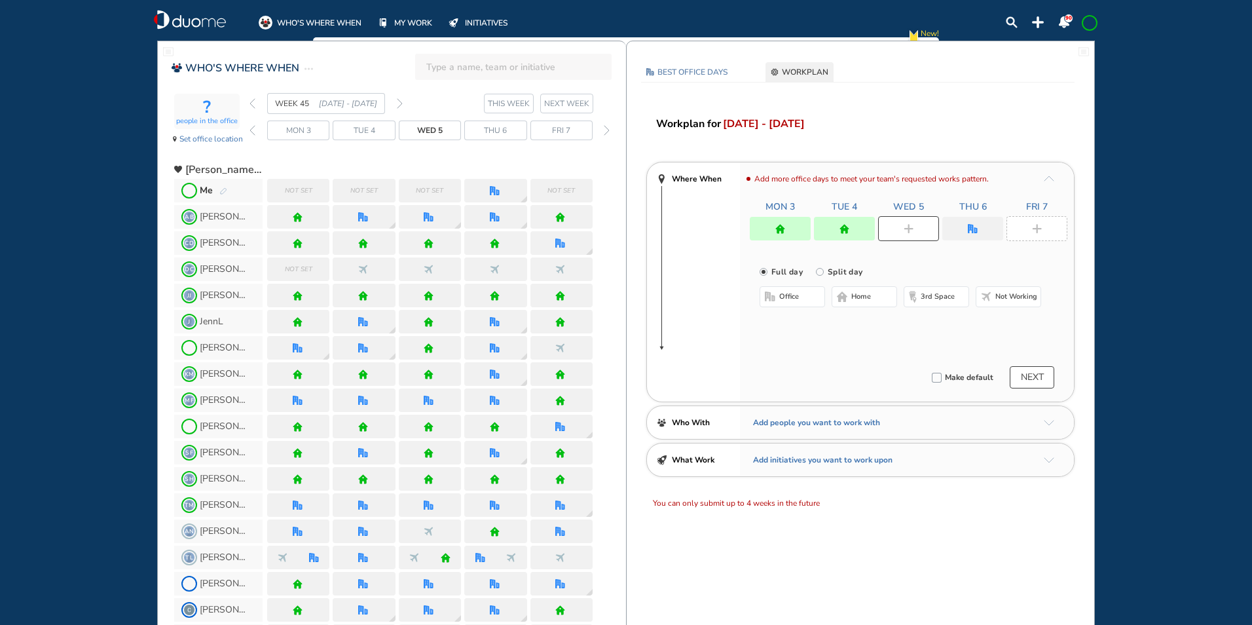
click at [864, 297] on span "home" at bounding box center [861, 296] width 20 height 10
click at [976, 227] on img "office" at bounding box center [973, 229] width 10 height 10
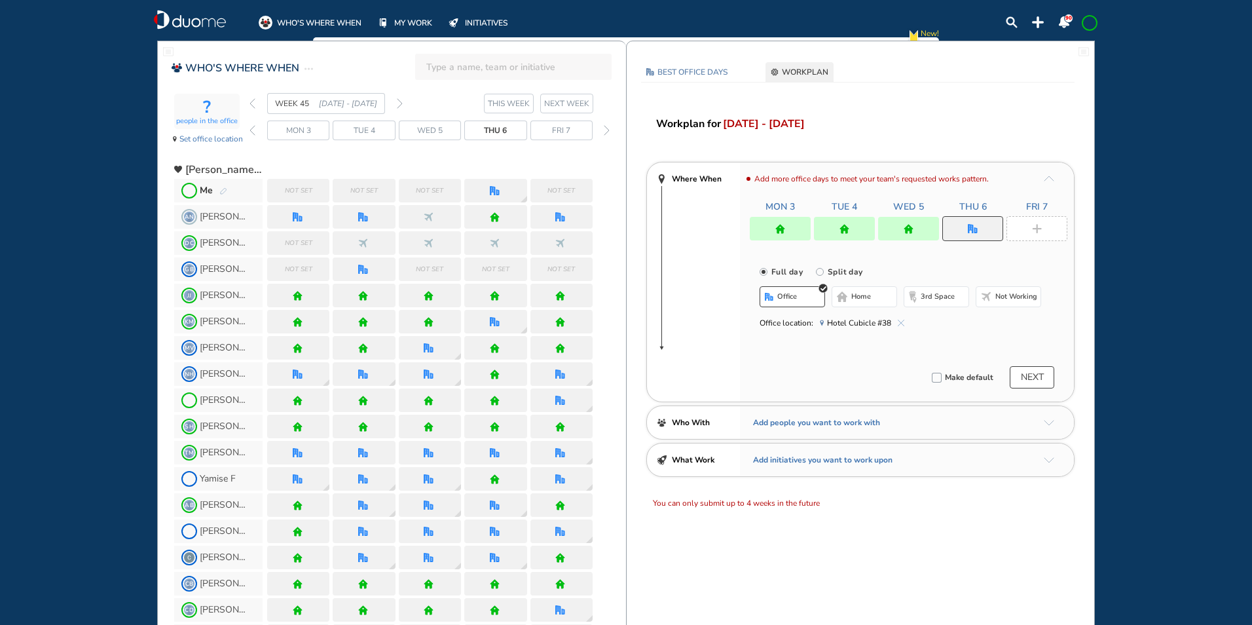
click at [860, 295] on span "home" at bounding box center [861, 296] width 20 height 10
click at [1035, 221] on div at bounding box center [1036, 228] width 61 height 25
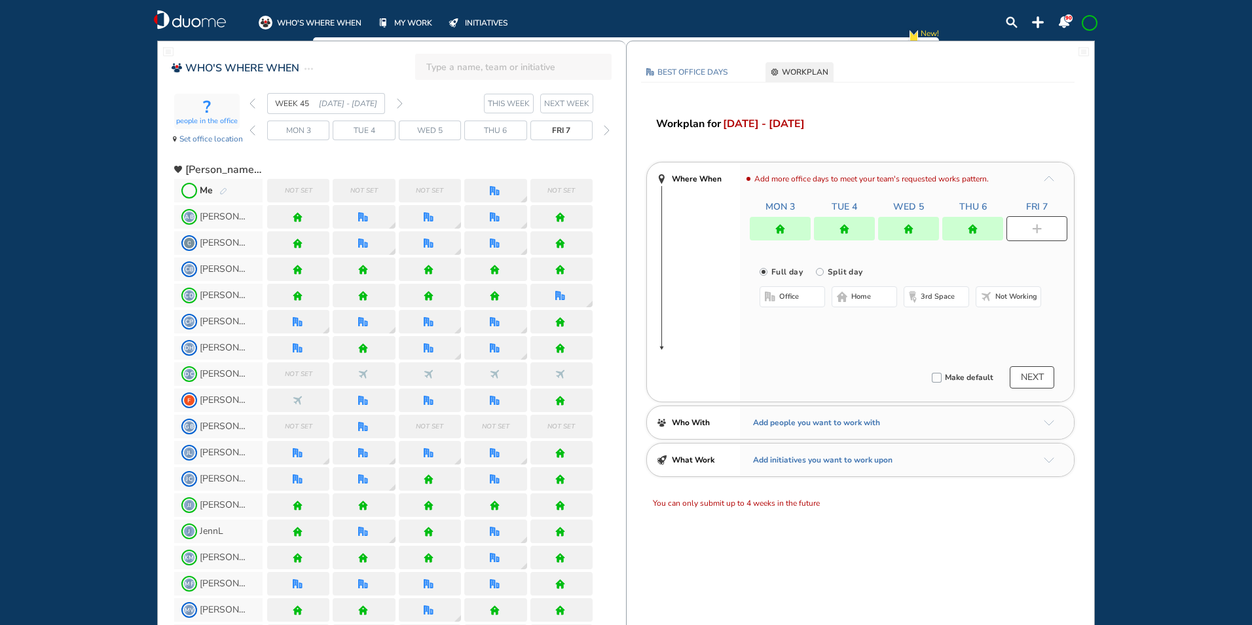
click at [858, 297] on span "home" at bounding box center [861, 296] width 20 height 10
click at [775, 226] on div at bounding box center [780, 229] width 61 height 24
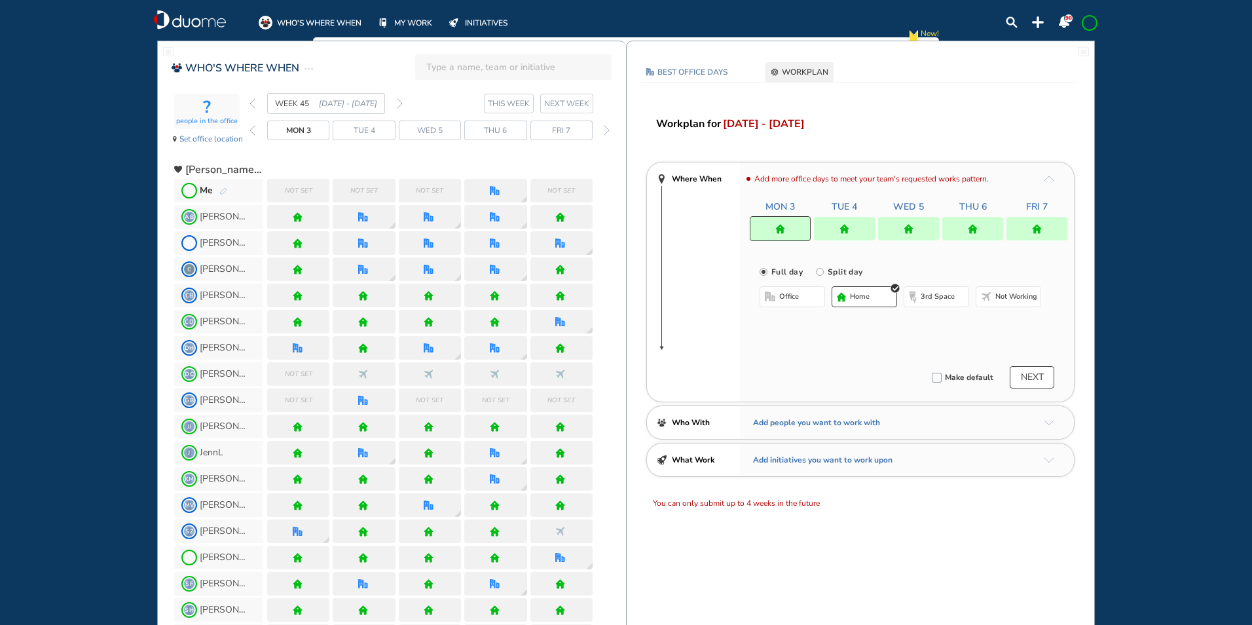
click at [1089, 20] on span at bounding box center [1089, 23] width 10 height 10
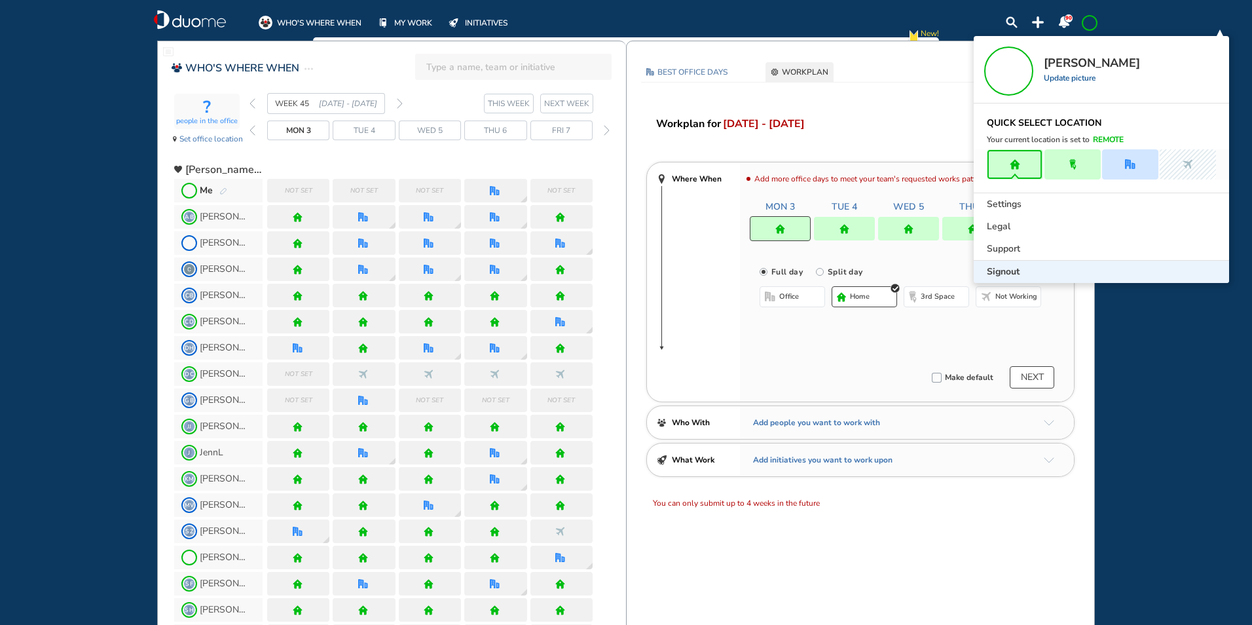
click at [997, 270] on span "Signout" at bounding box center [1003, 271] width 33 height 13
